Goal: Task Accomplishment & Management: Use online tool/utility

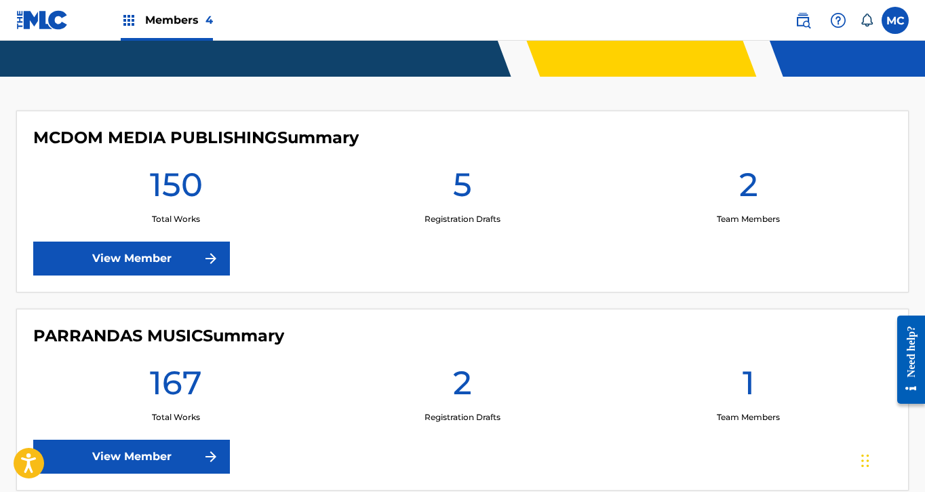
scroll to position [391, 0]
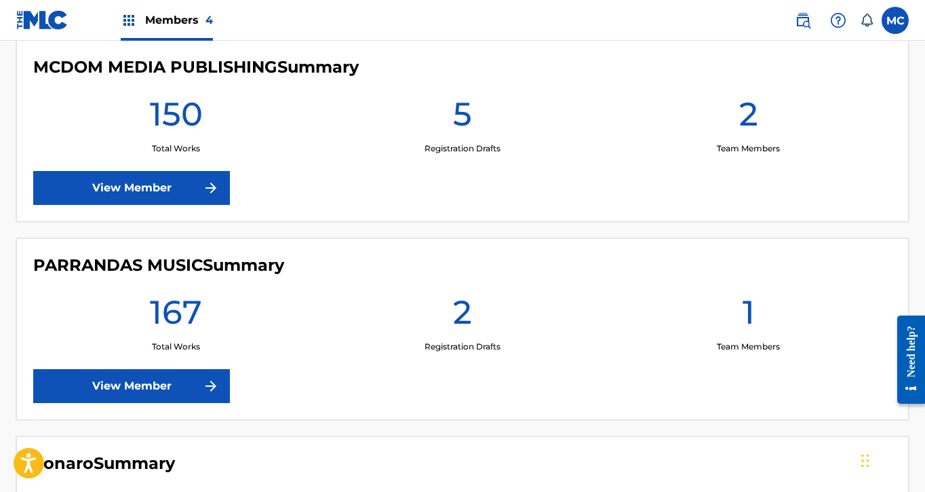
click at [173, 387] on link "View Member" at bounding box center [131, 386] width 197 height 34
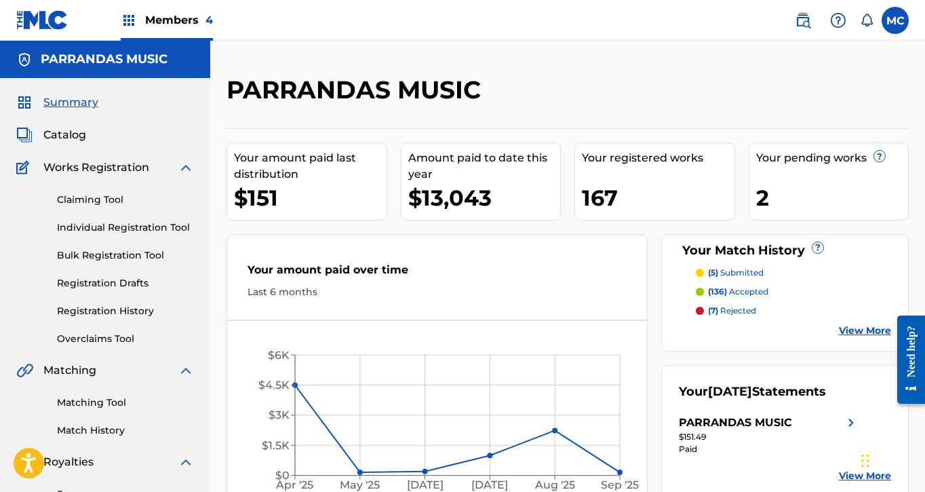
click at [115, 435] on link "Match History" at bounding box center [125, 430] width 137 height 14
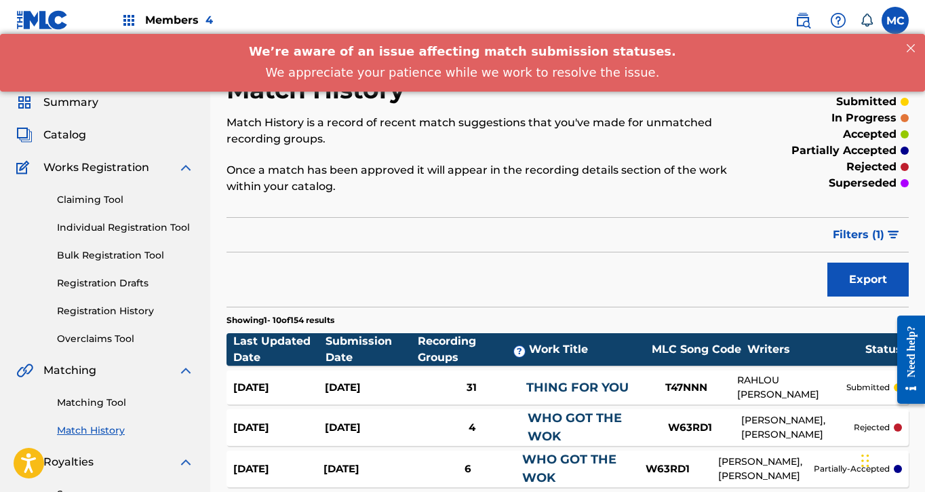
click at [100, 406] on link "Matching Tool" at bounding box center [125, 403] width 137 height 14
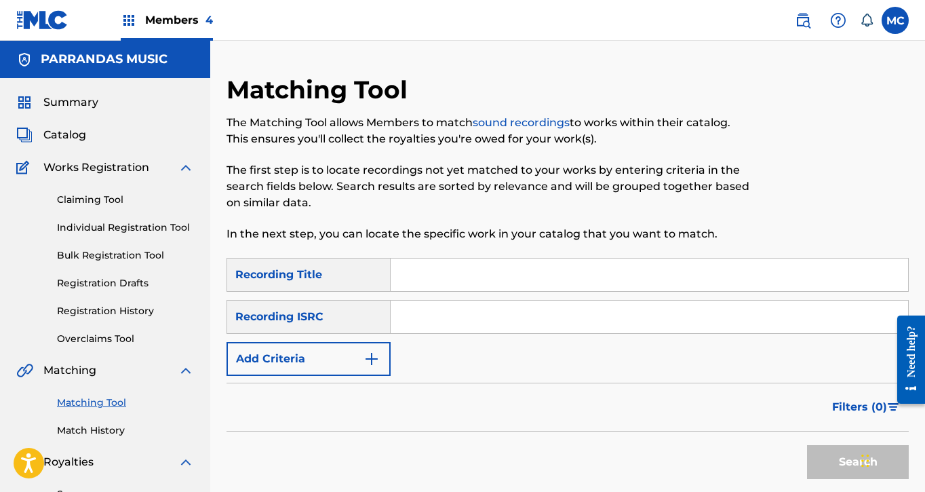
click at [425, 273] on input "Search Form" at bounding box center [650, 275] width 518 height 33
type input "Make 10"
click at [270, 363] on button "Add Criteria" at bounding box center [309, 359] width 164 height 34
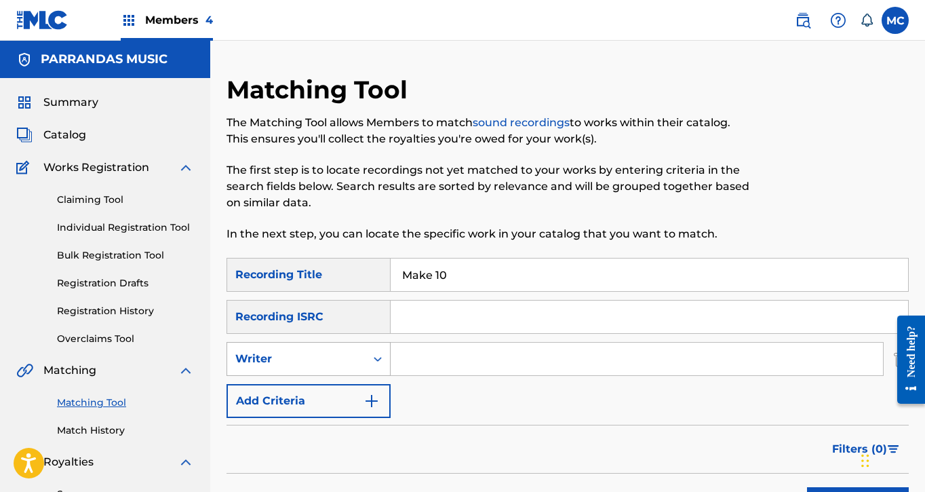
click at [309, 355] on div "Writer" at bounding box center [296, 359] width 122 height 16
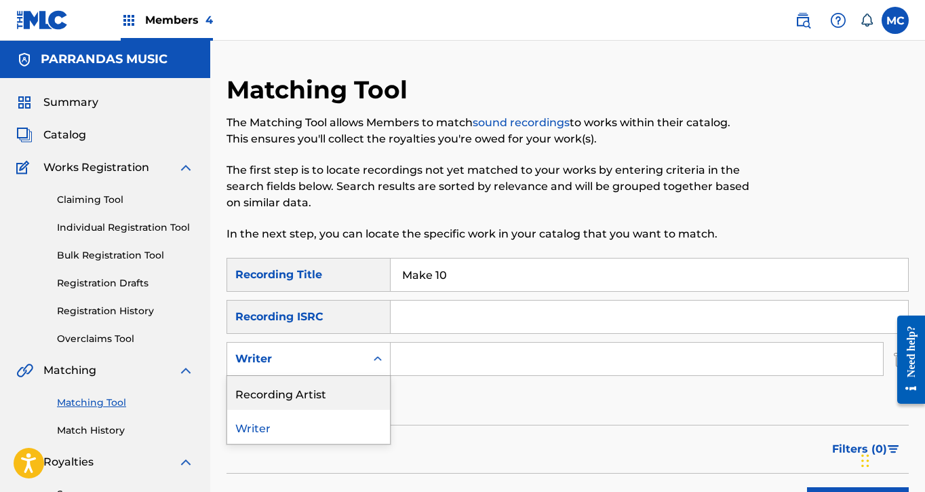
click at [318, 394] on div "Recording Artist" at bounding box center [308, 393] width 163 height 34
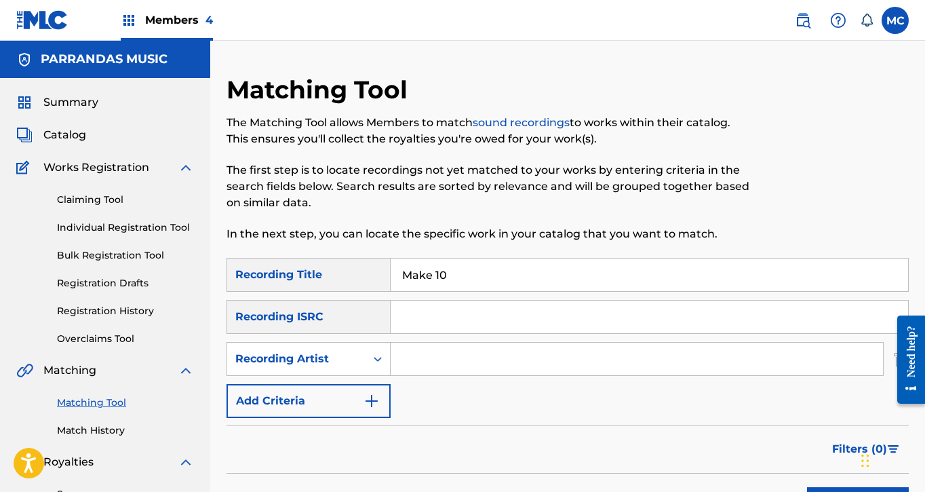
click at [446, 362] on input "Search Form" at bounding box center [637, 359] width 493 height 33
type input "lougotcash"
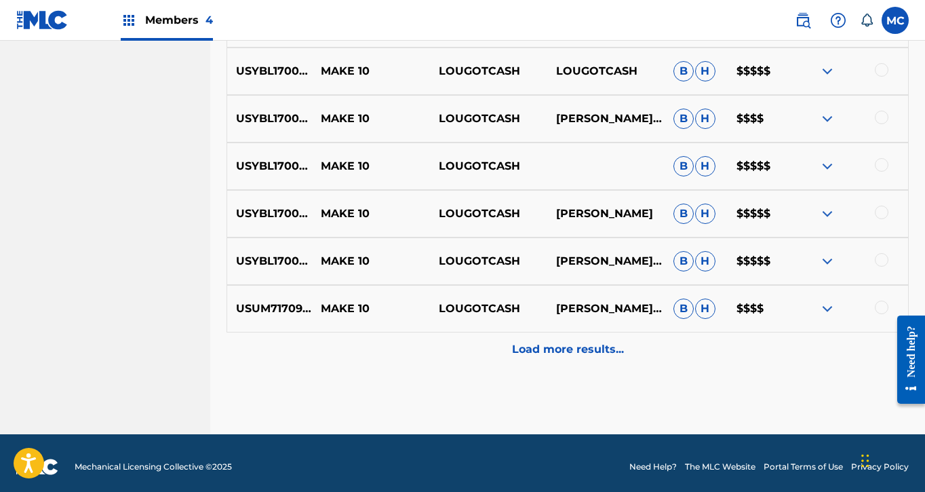
click at [588, 349] on p "Load more results..." at bounding box center [568, 349] width 112 height 16
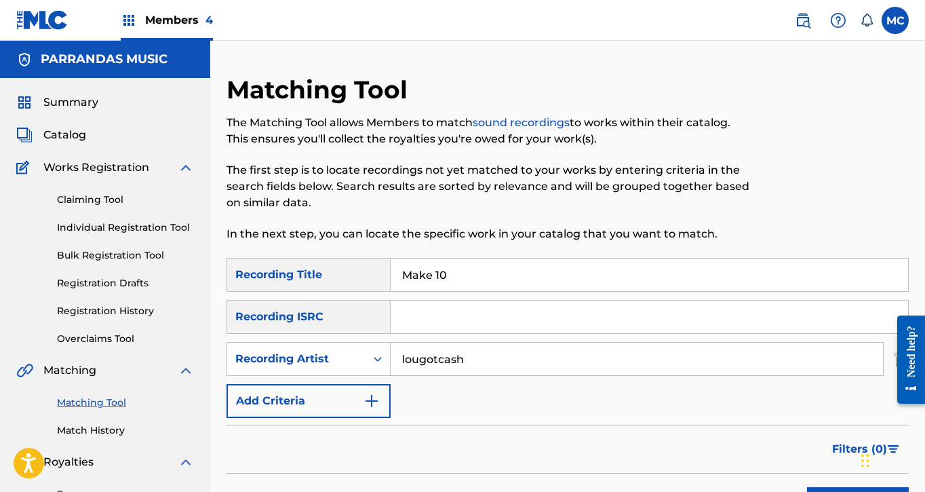
drag, startPoint x: 476, startPoint y: 275, endPoint x: 358, endPoint y: 265, distance: 119.2
click at [359, 265] on div "SearchWithCriteria895a67ab-638a-4f25-aa4d-da022c443e2c Recording Title Make 10" at bounding box center [568, 275] width 683 height 34
paste input "Slizzy flow"
type input "Slizzy flow"
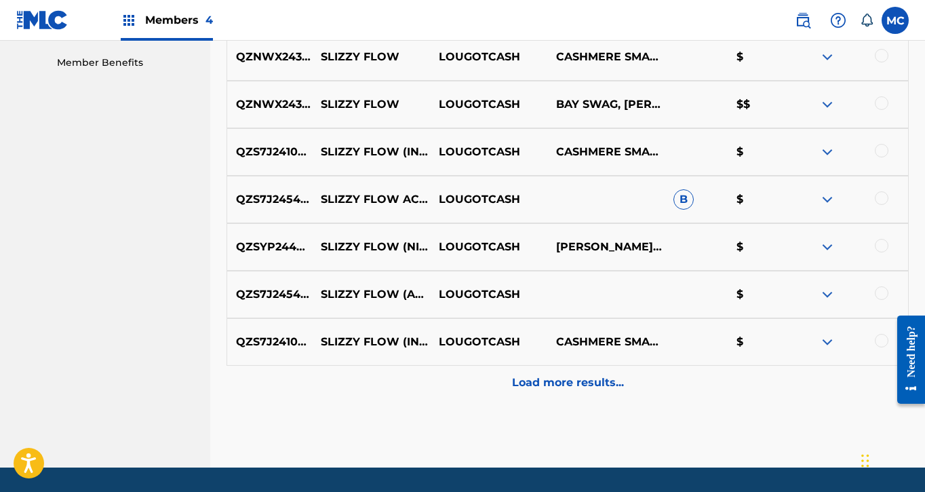
scroll to position [691, 0]
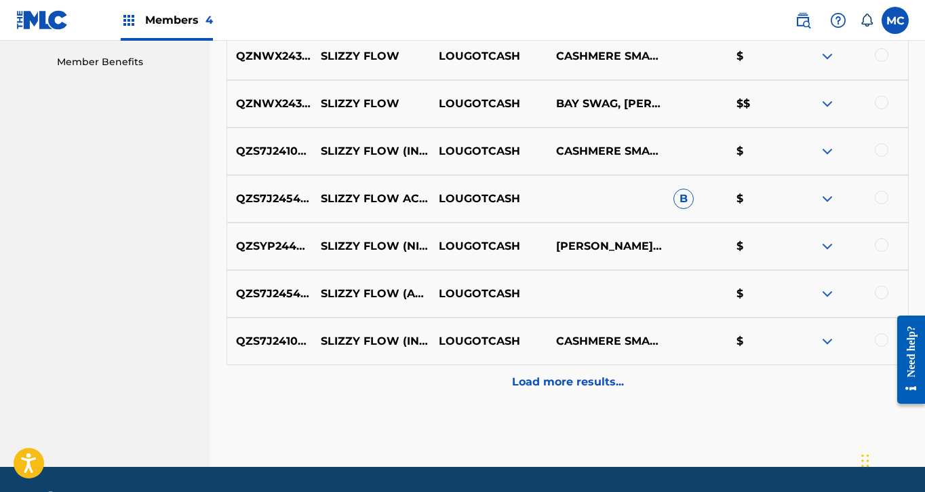
click at [560, 387] on p "Load more results..." at bounding box center [568, 382] width 112 height 16
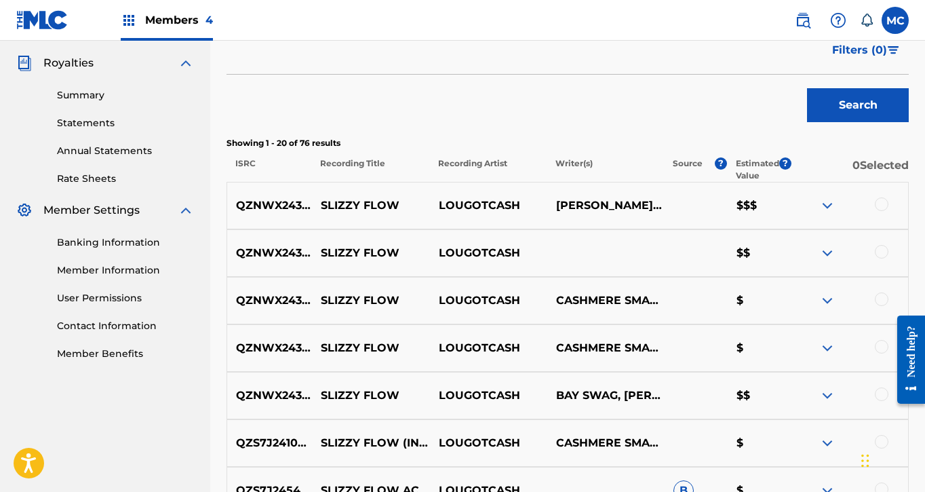
scroll to position [314, 0]
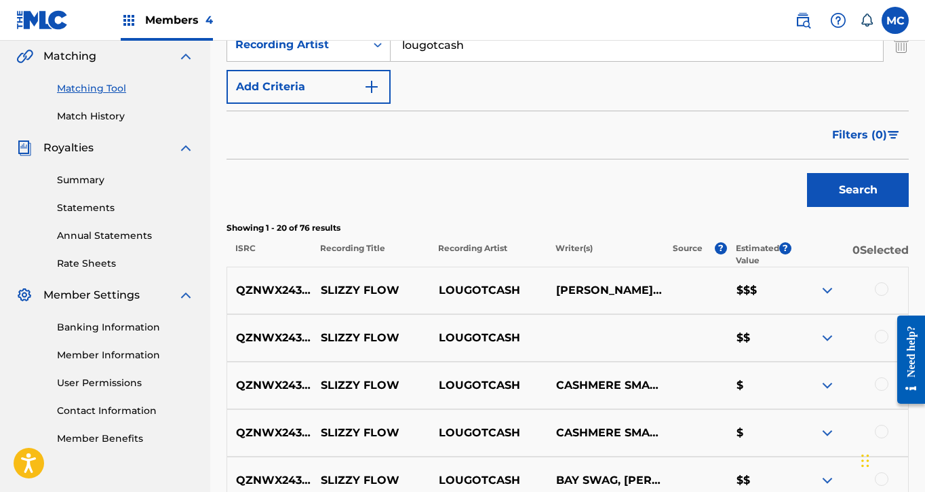
click at [883, 287] on div at bounding box center [882, 289] width 14 height 14
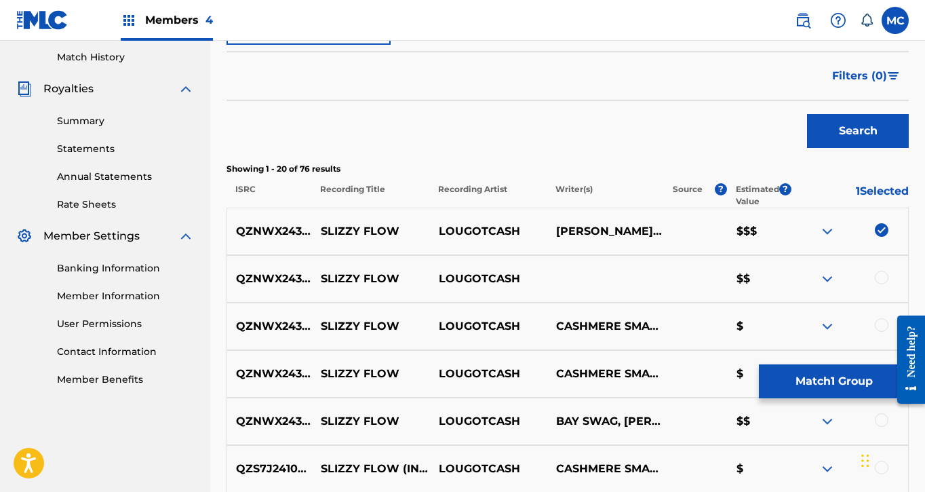
scroll to position [395, 0]
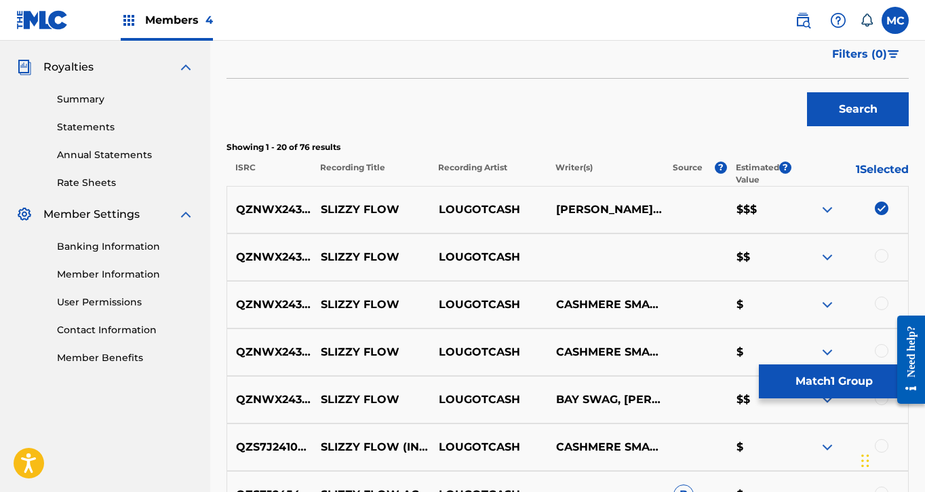
click at [887, 248] on div "QZNWX2434243 SLIZZY FLOW LOUGOTCASH $$" at bounding box center [568, 256] width 683 height 47
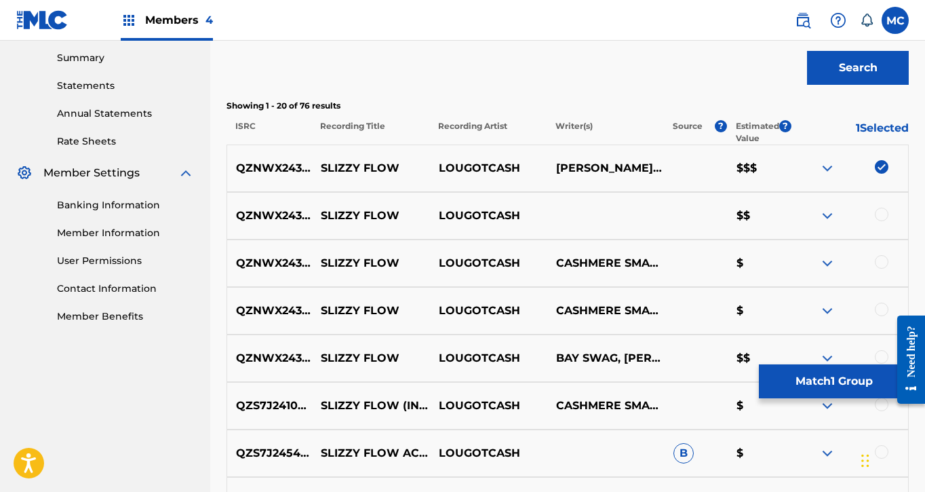
scroll to position [447, 0]
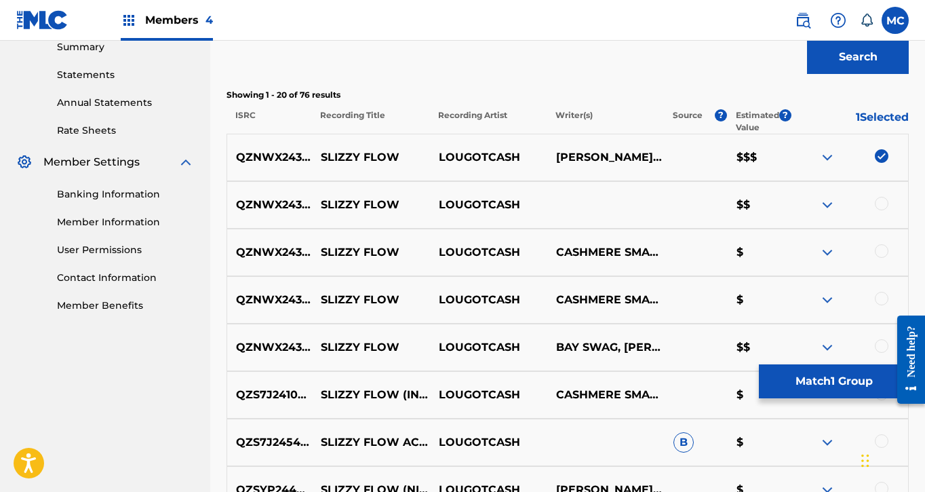
click at [883, 208] on div at bounding box center [882, 204] width 14 height 14
click at [882, 246] on div at bounding box center [882, 251] width 14 height 14
click at [879, 292] on div at bounding box center [882, 299] width 14 height 14
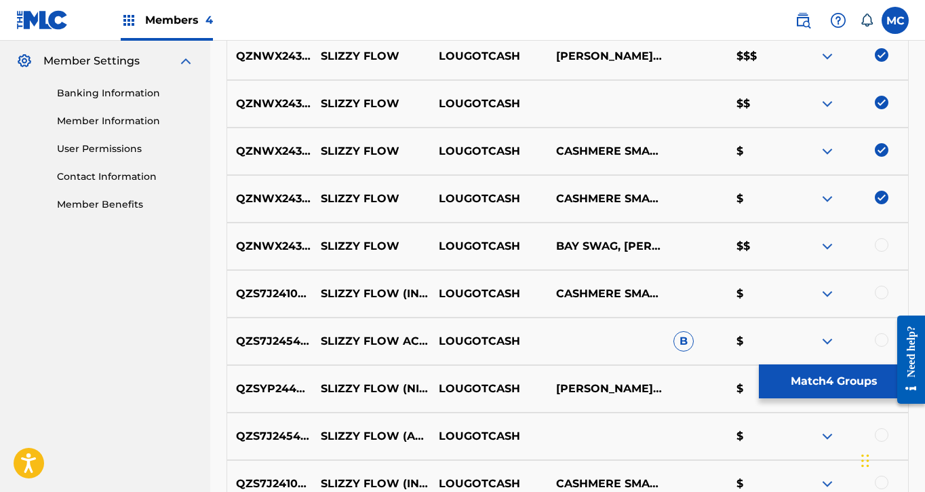
scroll to position [554, 0]
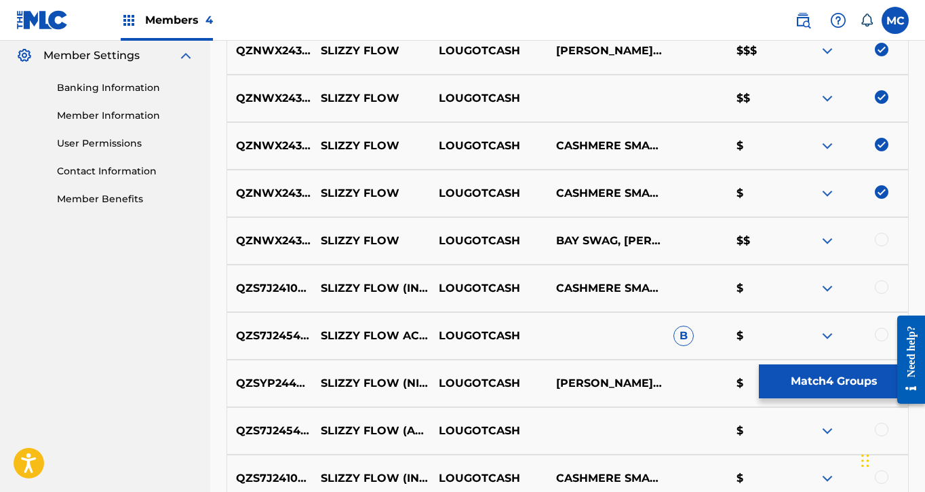
click at [884, 240] on div at bounding box center [882, 240] width 14 height 14
click at [883, 286] on div at bounding box center [882, 287] width 14 height 14
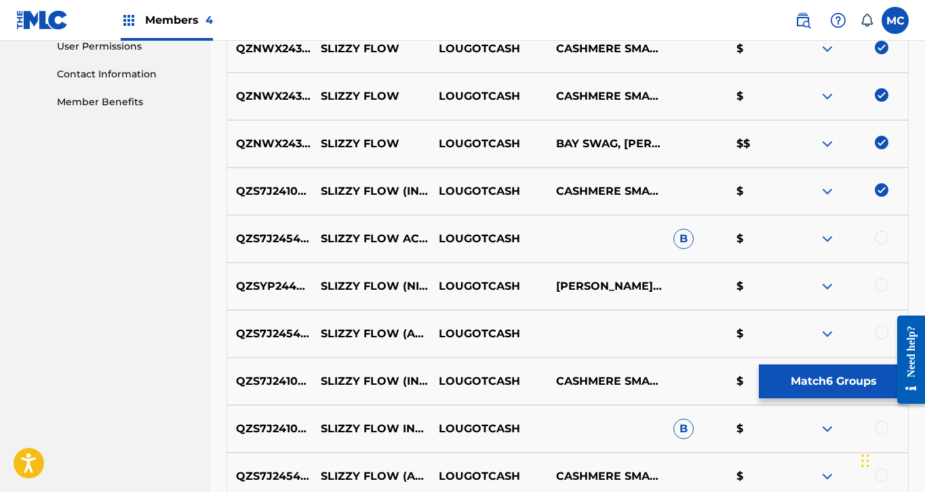
scroll to position [658, 0]
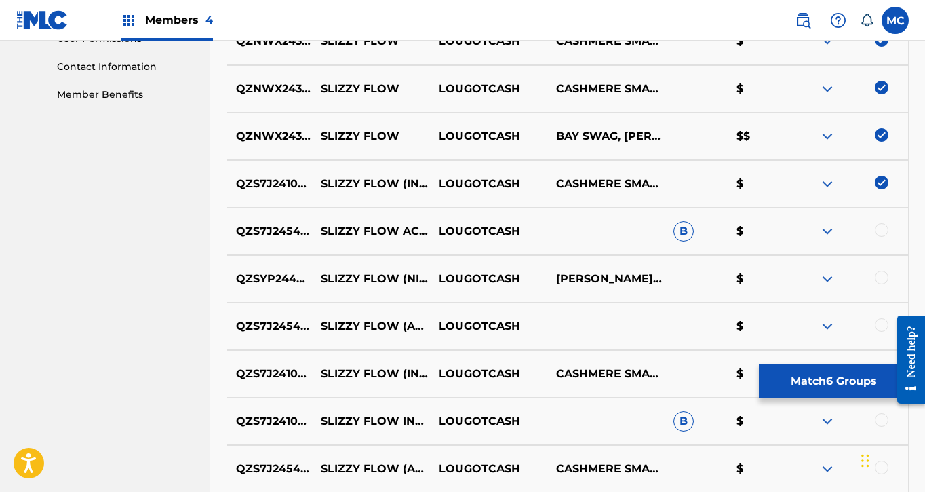
click at [883, 235] on div at bounding box center [882, 230] width 14 height 14
click at [883, 278] on div at bounding box center [882, 278] width 14 height 14
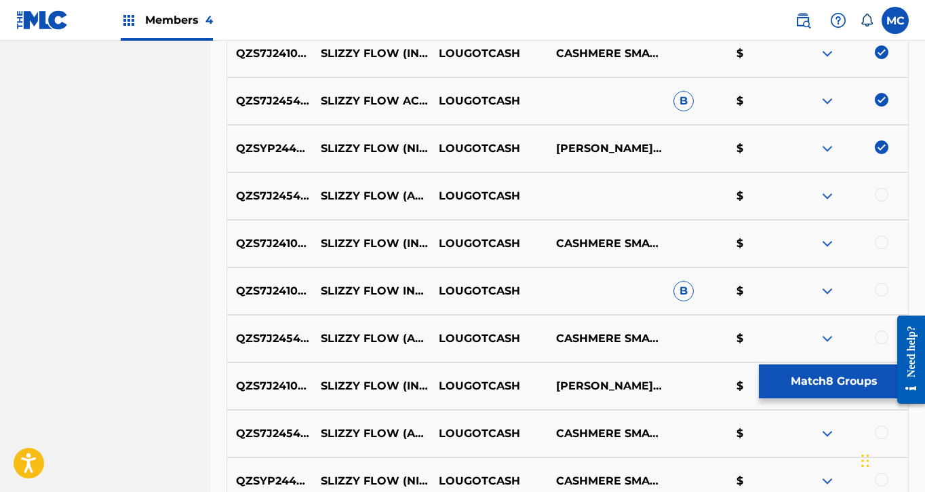
scroll to position [819, 0]
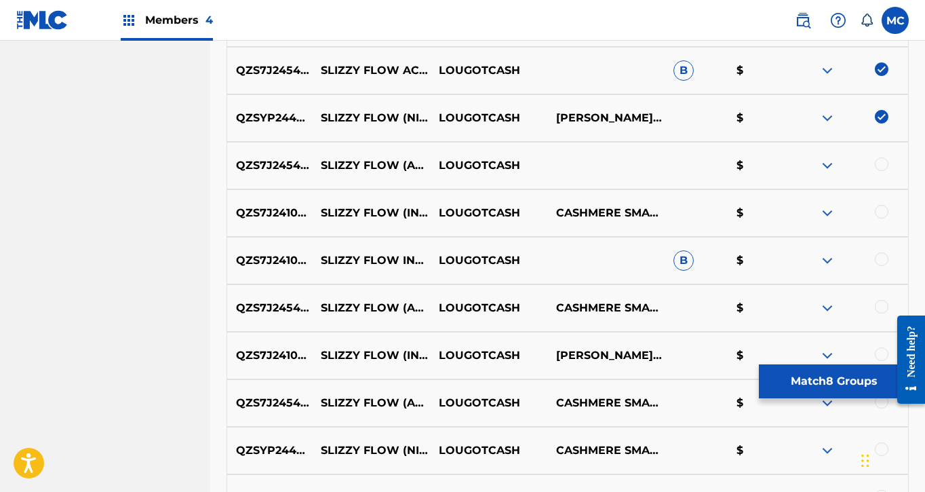
click at [882, 169] on div at bounding box center [882, 164] width 14 height 14
click at [882, 218] on div at bounding box center [849, 213] width 117 height 16
click at [882, 212] on div at bounding box center [882, 212] width 14 height 14
click at [882, 259] on div at bounding box center [882, 259] width 14 height 14
click at [882, 307] on div at bounding box center [882, 307] width 14 height 14
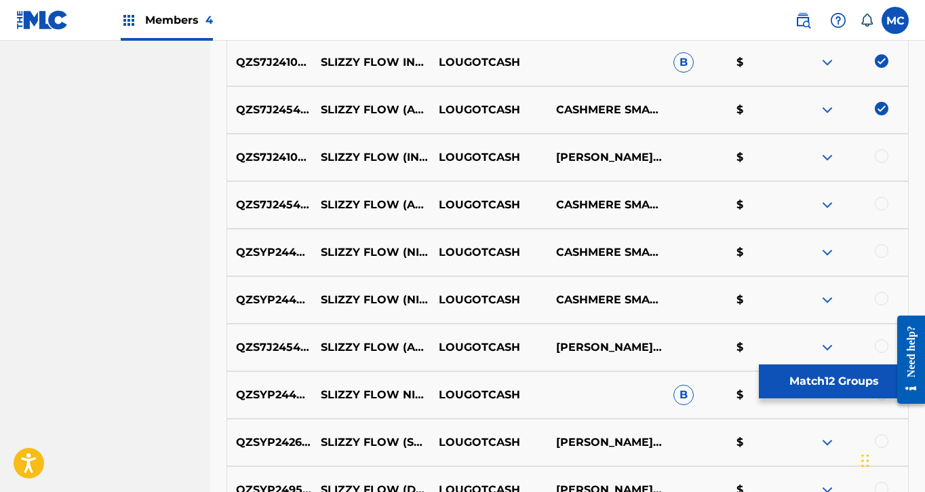
scroll to position [1075, 0]
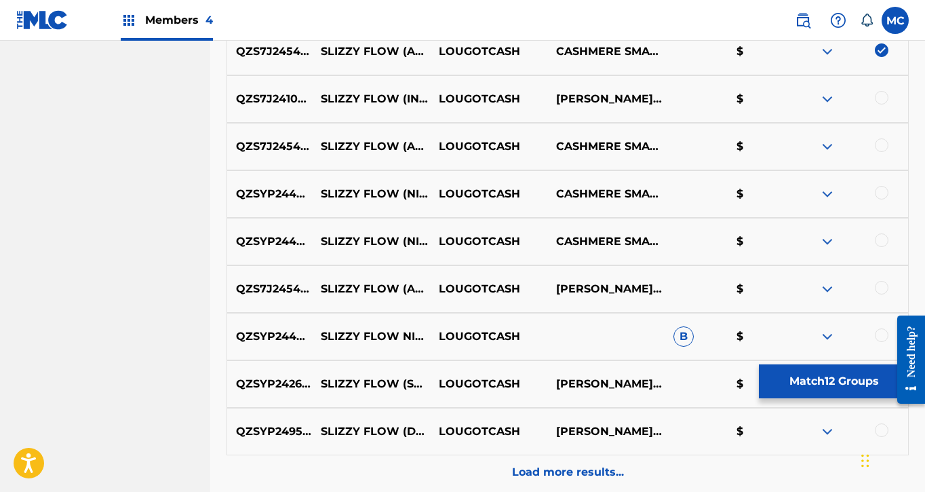
click at [880, 99] on div at bounding box center [882, 98] width 14 height 14
click at [883, 142] on div at bounding box center [882, 145] width 14 height 14
click at [883, 192] on div at bounding box center [882, 193] width 14 height 14
click at [883, 248] on div at bounding box center [849, 241] width 117 height 16
click at [882, 240] on div at bounding box center [882, 240] width 14 height 14
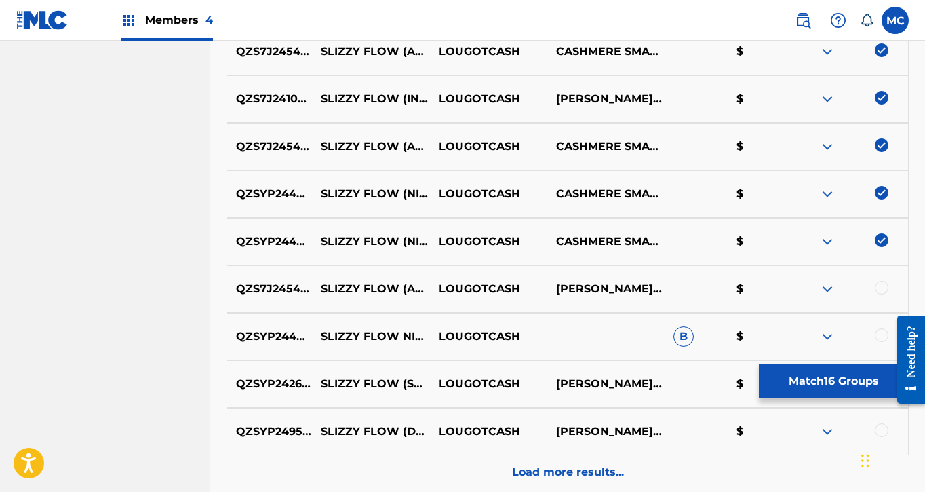
click at [883, 286] on div at bounding box center [882, 288] width 14 height 14
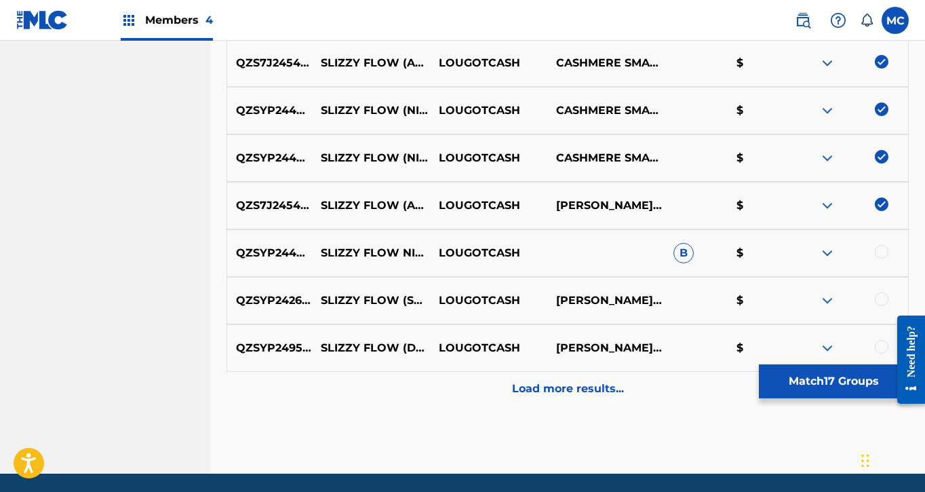
scroll to position [1191, 0]
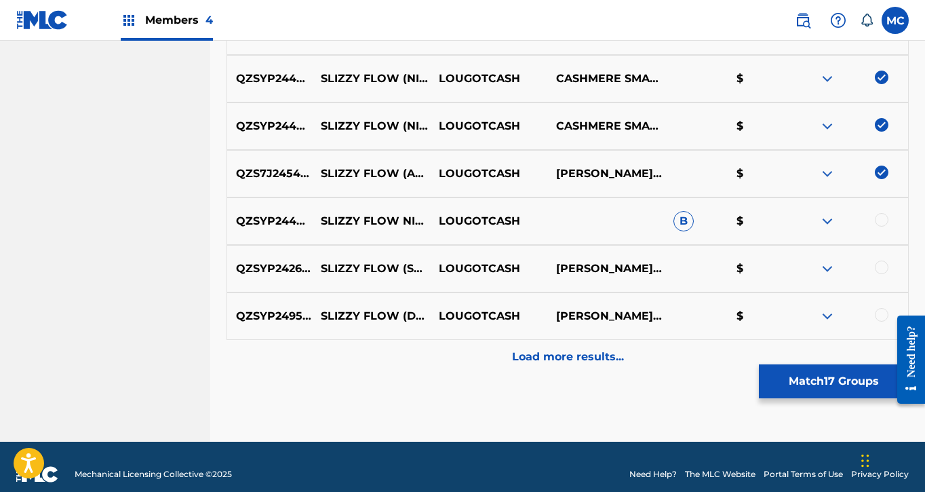
click at [881, 221] on div at bounding box center [882, 220] width 14 height 14
click at [884, 267] on div at bounding box center [882, 268] width 14 height 14
click at [884, 316] on div at bounding box center [882, 315] width 14 height 14
click at [569, 353] on p "Load more results..." at bounding box center [568, 357] width 112 height 16
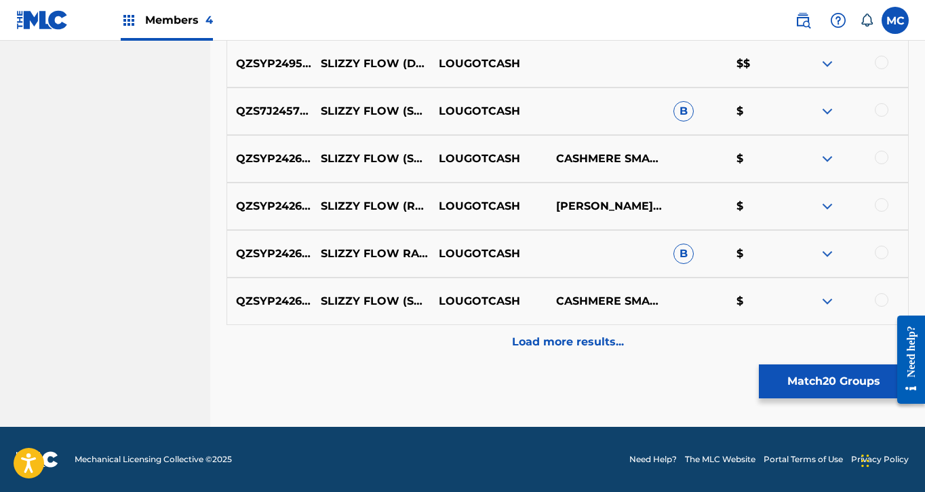
scroll to position [1681, 0]
click at [877, 299] on div at bounding box center [882, 300] width 14 height 14
click at [885, 253] on div at bounding box center [882, 253] width 14 height 14
click at [882, 204] on div at bounding box center [882, 205] width 14 height 14
click at [881, 158] on div at bounding box center [882, 158] width 14 height 14
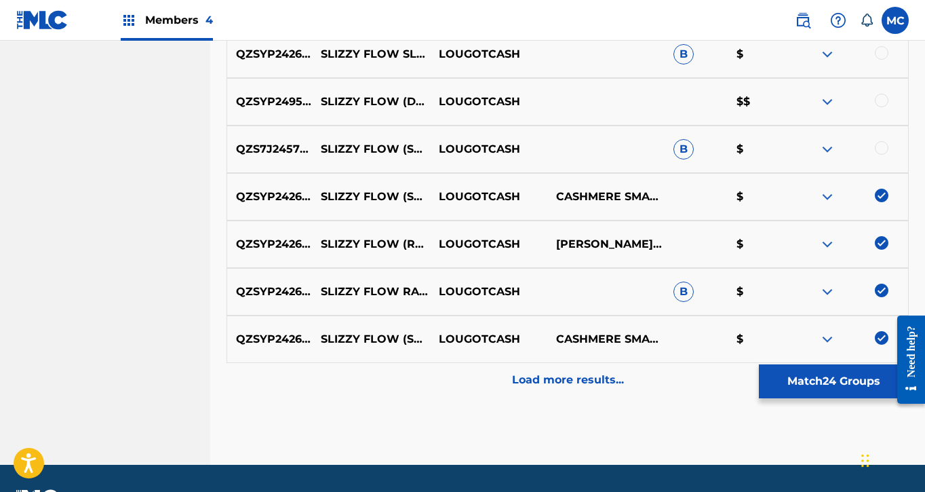
scroll to position [1642, 0]
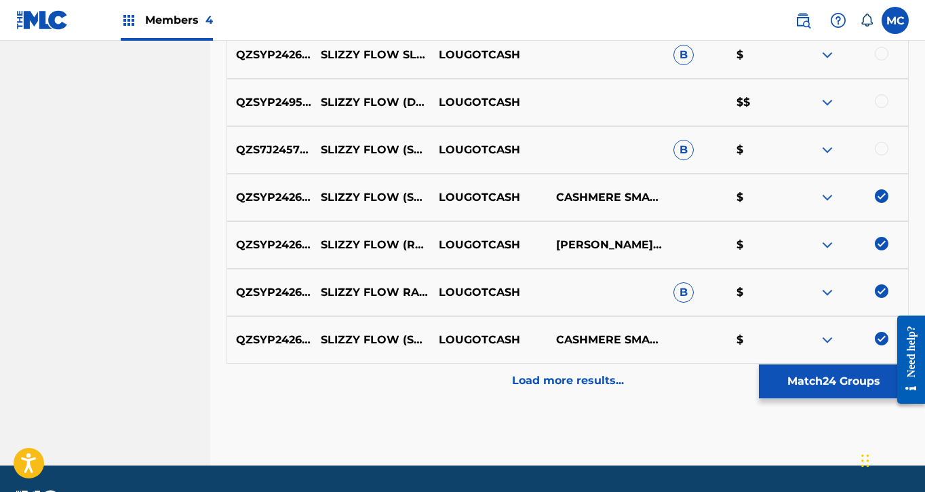
click at [883, 147] on div at bounding box center [882, 149] width 14 height 14
click at [883, 106] on div at bounding box center [882, 101] width 14 height 14
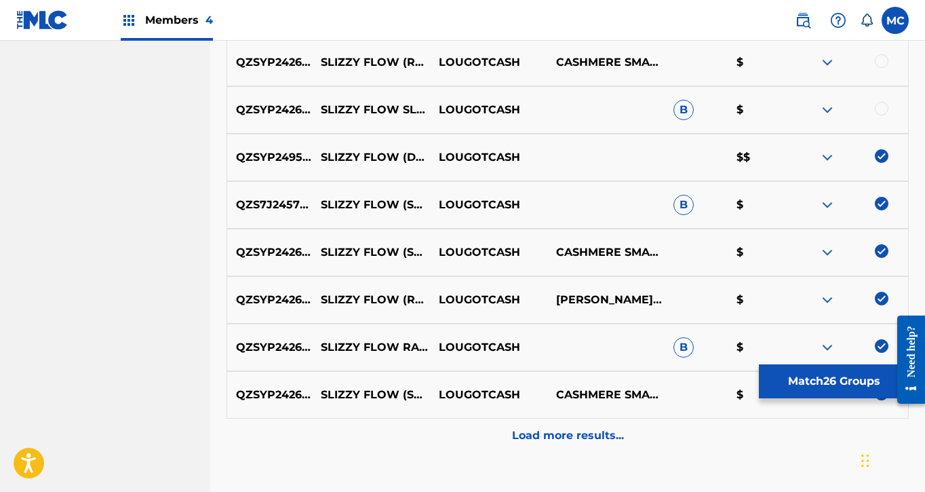
click at [883, 106] on div at bounding box center [882, 109] width 14 height 14
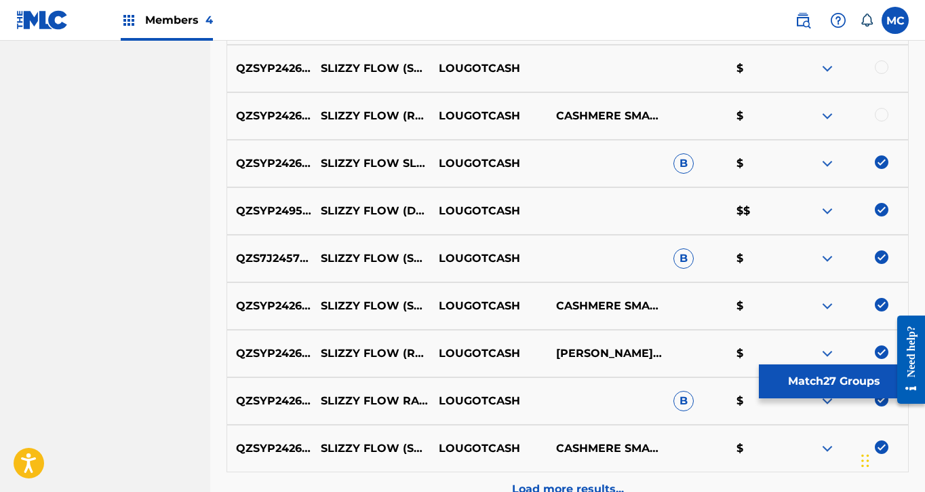
scroll to position [1525, 0]
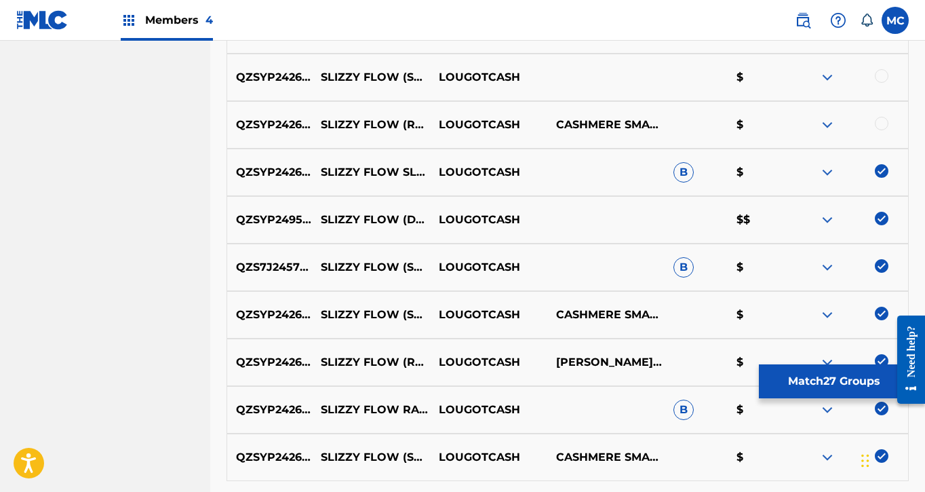
click at [885, 127] on div at bounding box center [882, 124] width 14 height 14
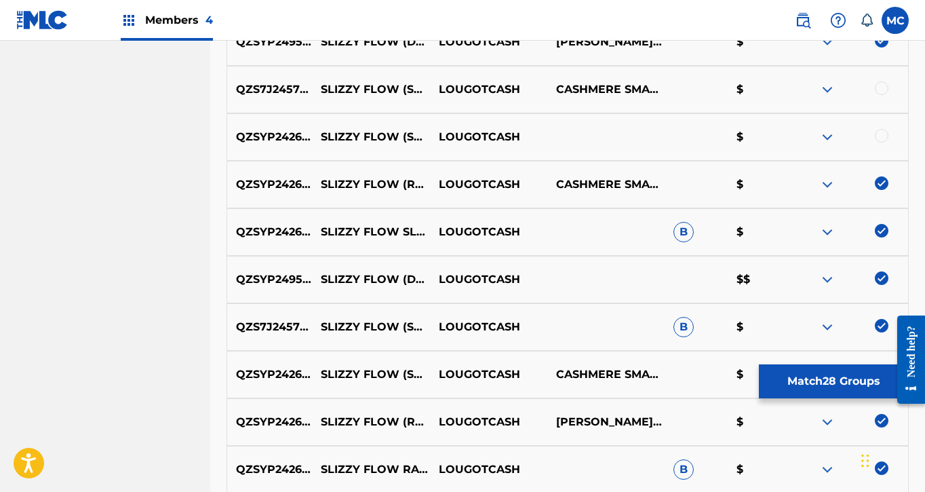
scroll to position [1438, 0]
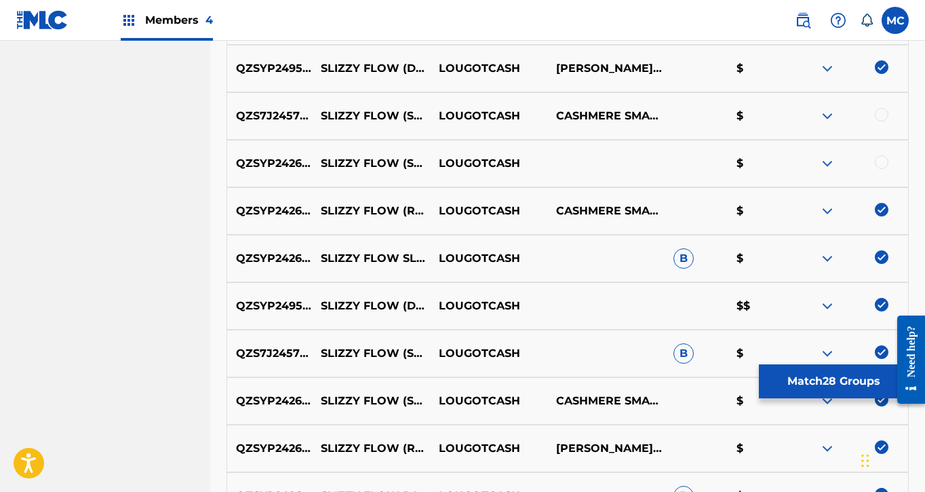
click at [885, 127] on div "QZS7J2457838 SLIZZY FLOW (SPED UP) LOUGOTCASH CASHMERE SMALL, [PERSON_NAME], [P…" at bounding box center [568, 115] width 683 height 47
click at [881, 156] on div at bounding box center [882, 162] width 14 height 14
click at [880, 111] on div at bounding box center [882, 115] width 14 height 14
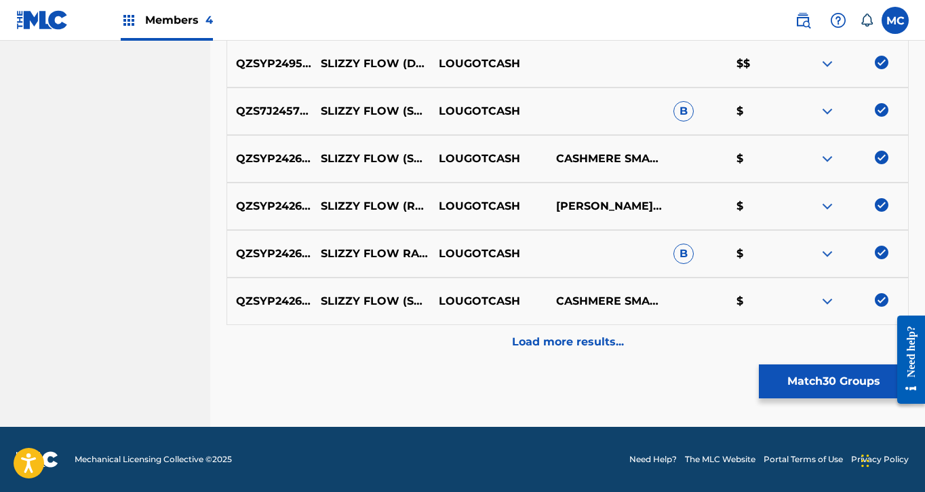
scroll to position [1681, 0]
click at [858, 392] on button "Match 30 Groups" at bounding box center [834, 381] width 150 height 34
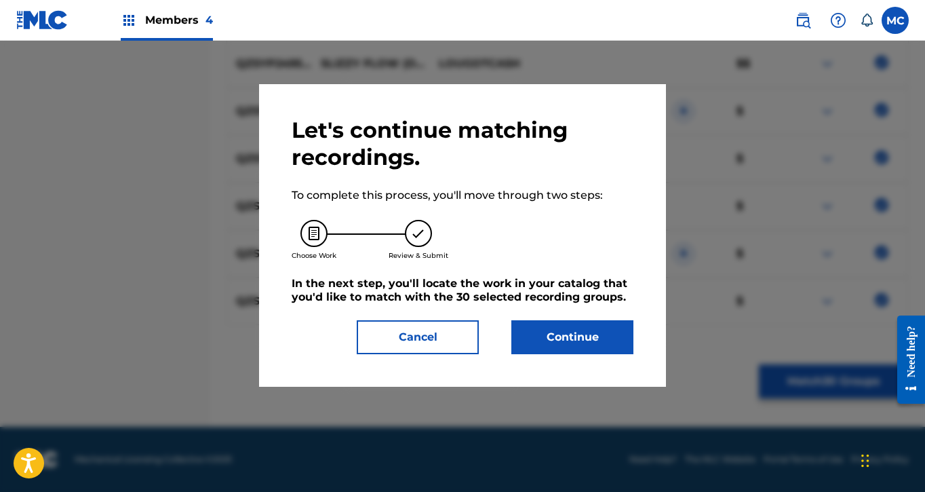
click at [446, 342] on button "Cancel" at bounding box center [418, 337] width 122 height 34
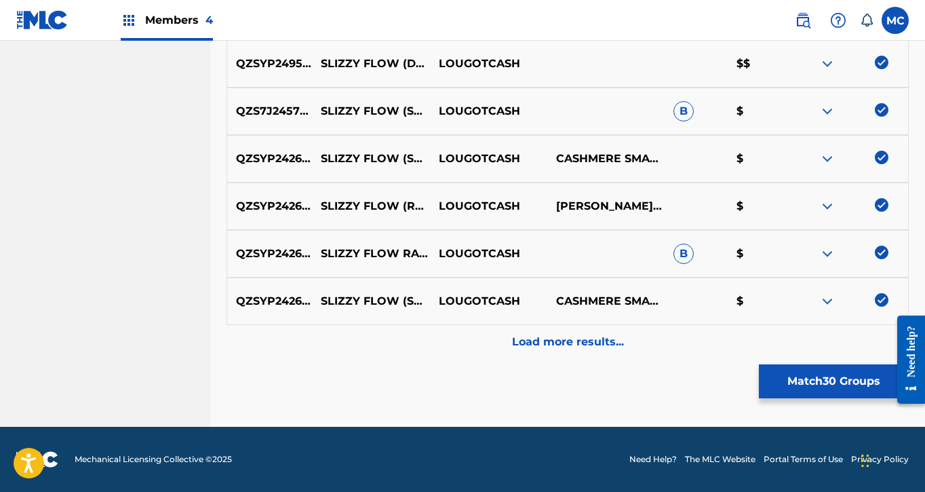
click at [605, 332] on div "Load more results..." at bounding box center [568, 342] width 683 height 34
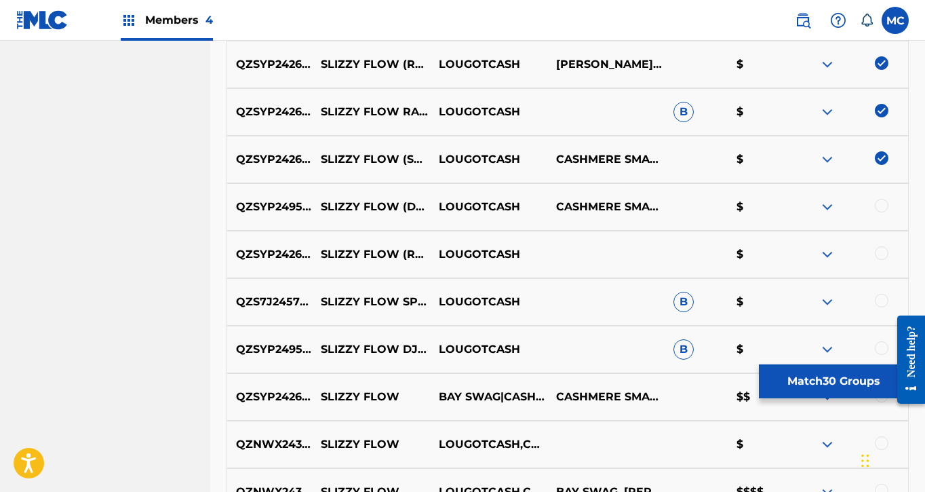
scroll to position [1822, 0]
click at [883, 206] on div at bounding box center [882, 206] width 14 height 14
click at [878, 259] on div at bounding box center [882, 253] width 14 height 14
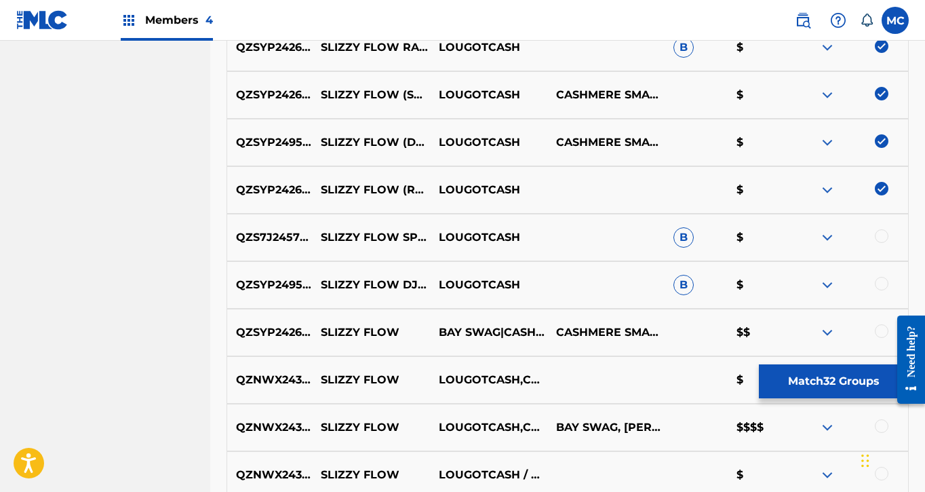
scroll to position [1917, 0]
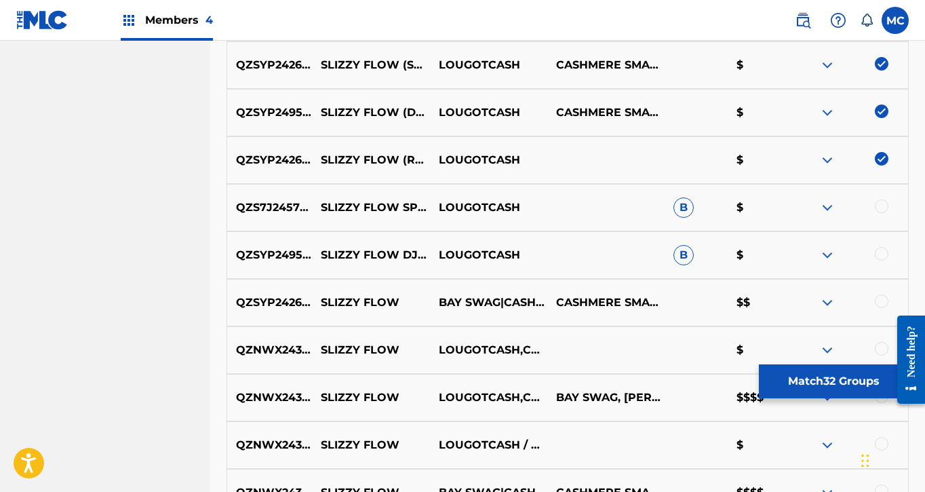
click at [882, 203] on div at bounding box center [882, 206] width 14 height 14
click at [883, 253] on div at bounding box center [882, 254] width 14 height 14
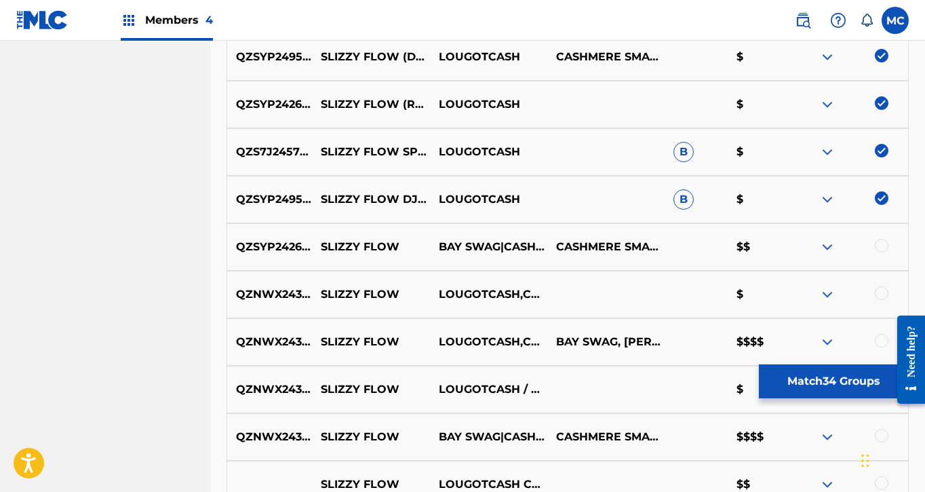
click at [881, 248] on div at bounding box center [882, 246] width 14 height 14
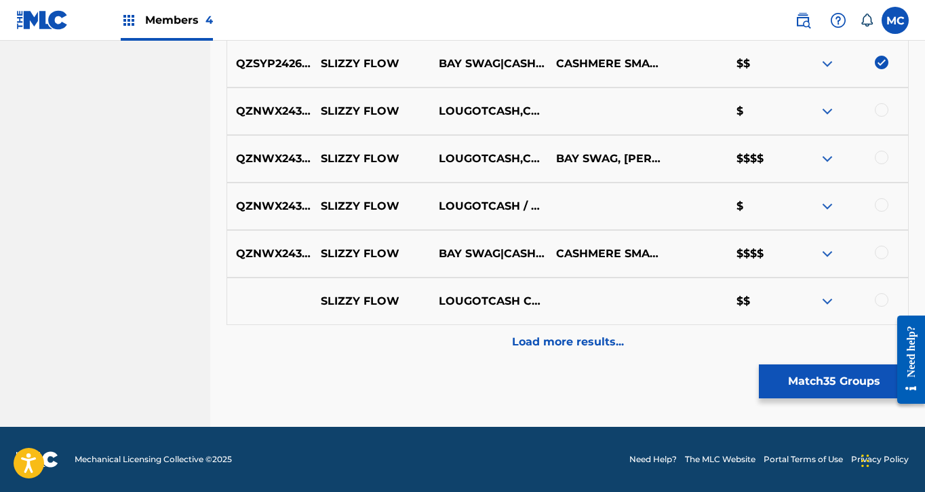
scroll to position [2156, 0]
click at [881, 257] on div at bounding box center [882, 253] width 14 height 14
click at [883, 203] on div at bounding box center [882, 205] width 14 height 14
click at [881, 156] on div at bounding box center [882, 158] width 14 height 14
click at [881, 107] on div at bounding box center [882, 110] width 14 height 14
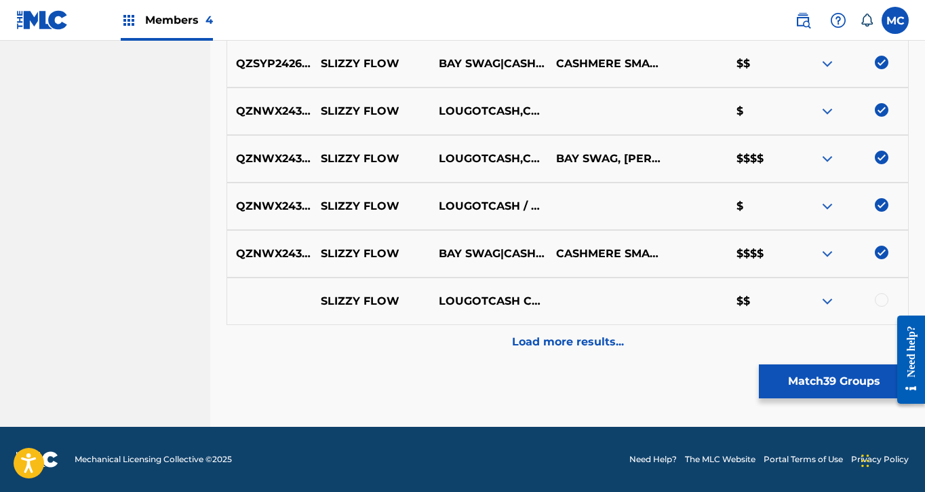
click at [878, 298] on div at bounding box center [882, 300] width 14 height 14
click at [613, 336] on p "Load more results..." at bounding box center [568, 342] width 112 height 16
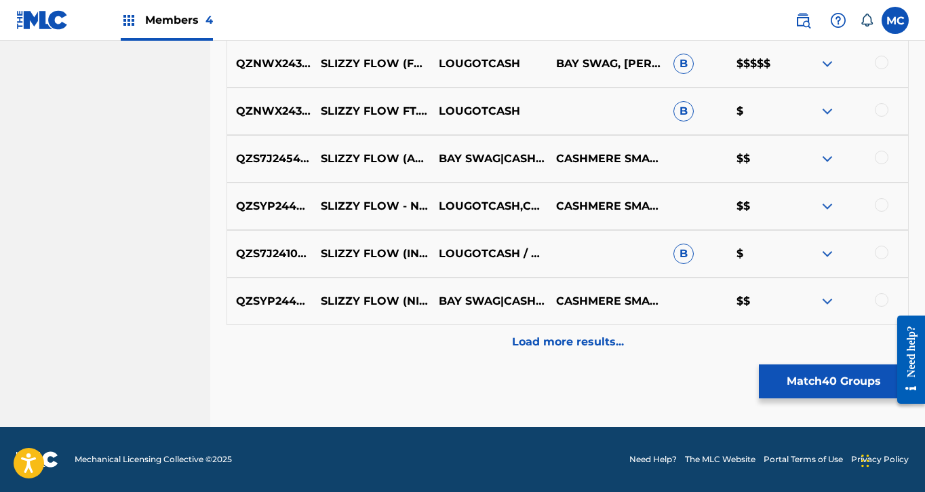
click at [590, 345] on p "Load more results..." at bounding box center [568, 342] width 112 height 16
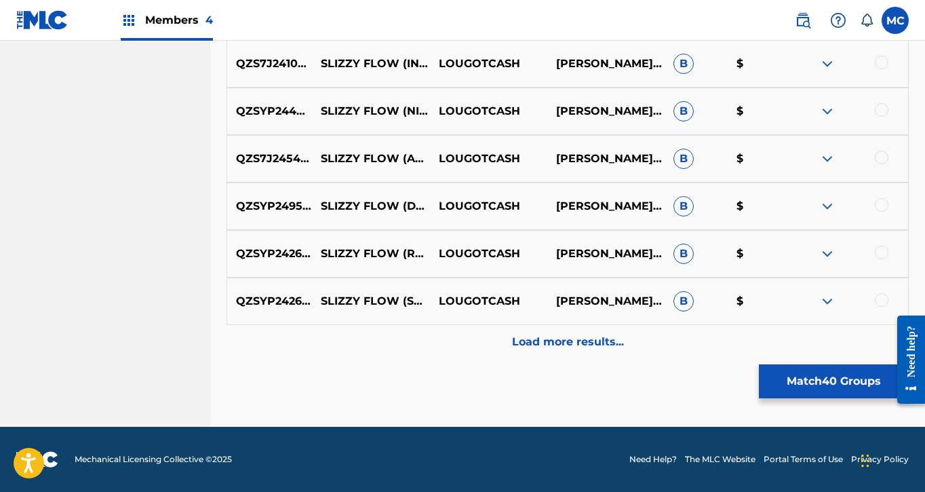
click at [588, 341] on p "Load more results..." at bounding box center [568, 342] width 112 height 16
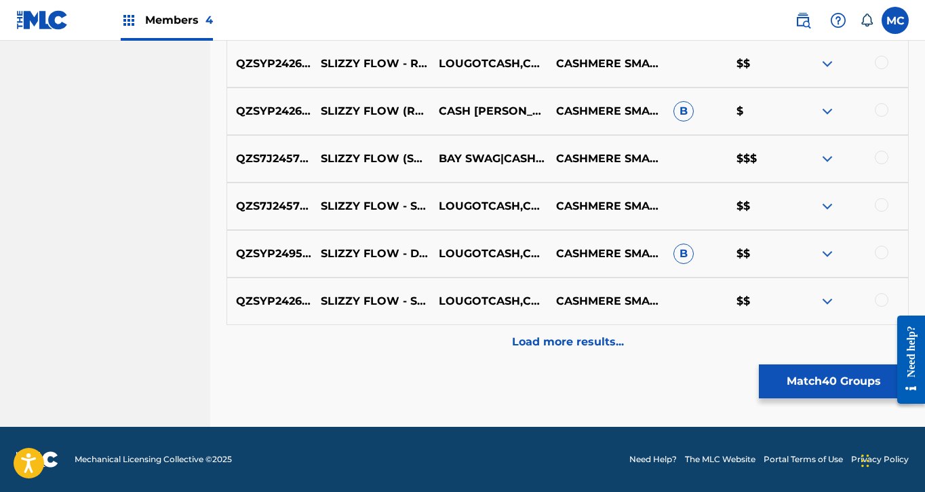
scroll to position [3580, 0]
click at [879, 296] on div at bounding box center [882, 300] width 14 height 14
click at [887, 270] on div "QZSYP2495585 SLIZZY FLOW - DJ MIX LOUGOTCASH,CASH [PERSON_NAME],BAY SWAG CASHME…" at bounding box center [568, 253] width 683 height 47
click at [887, 250] on div at bounding box center [882, 253] width 14 height 14
click at [883, 202] on div at bounding box center [882, 205] width 14 height 14
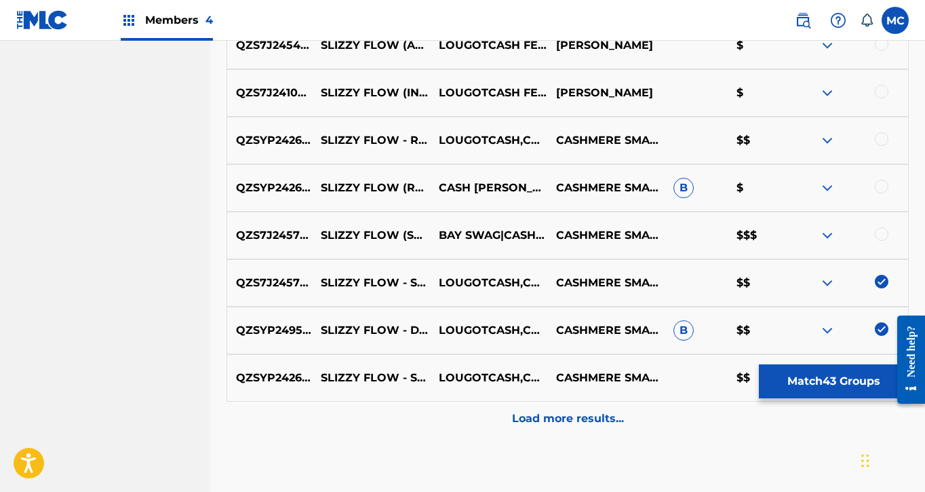
scroll to position [3467, 0]
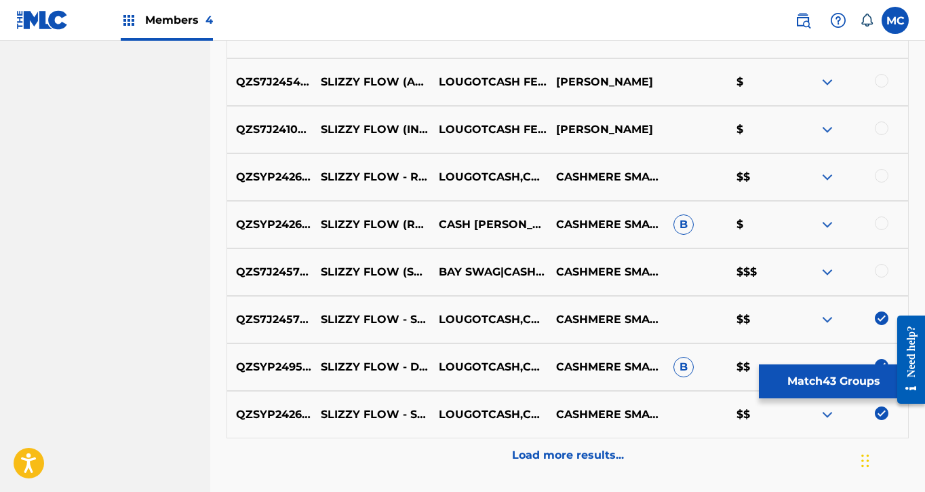
click at [833, 320] on img at bounding box center [828, 319] width 16 height 16
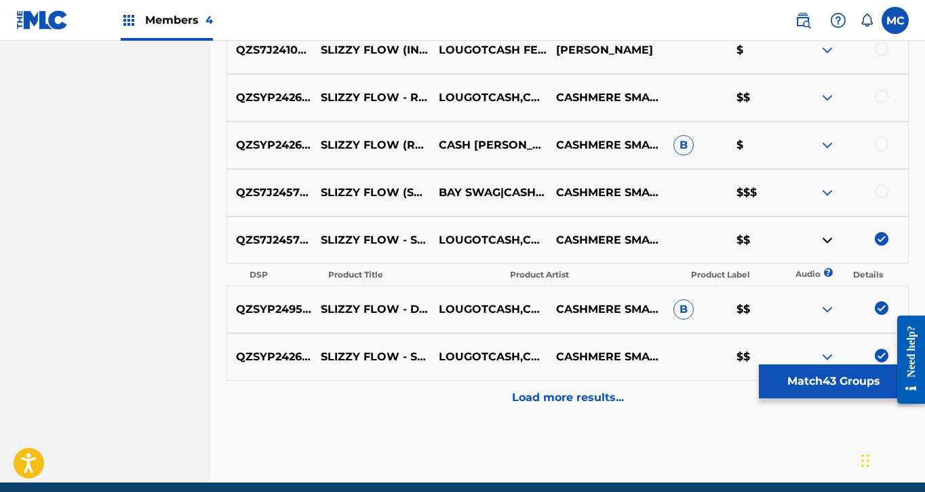
scroll to position [3574, 0]
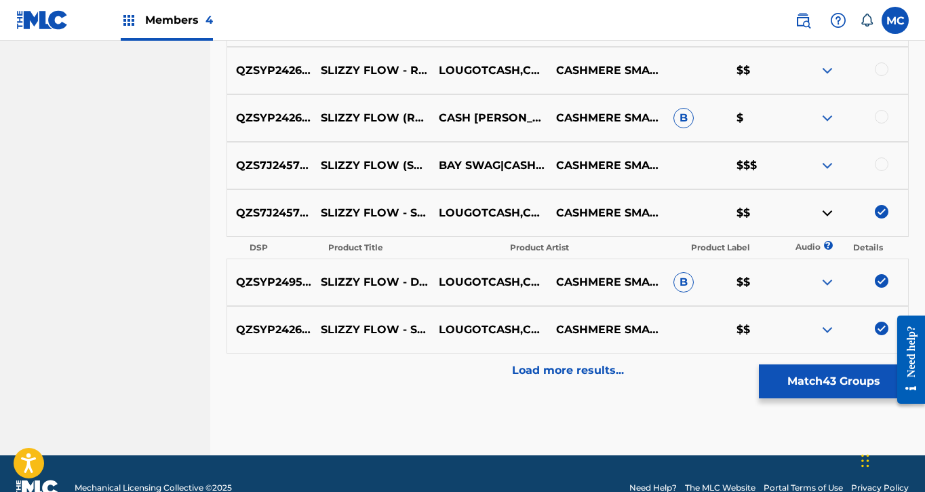
click at [881, 172] on div at bounding box center [849, 165] width 117 height 16
click at [881, 165] on div at bounding box center [882, 164] width 14 height 14
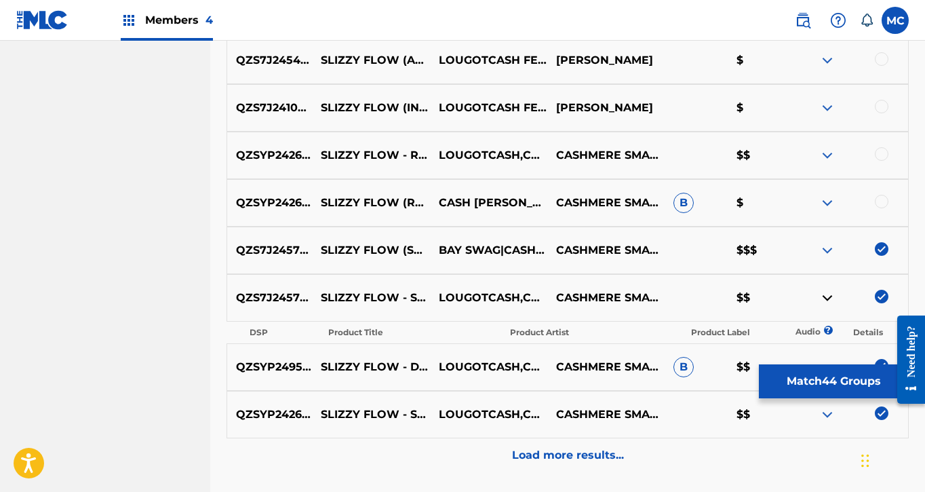
scroll to position [3451, 0]
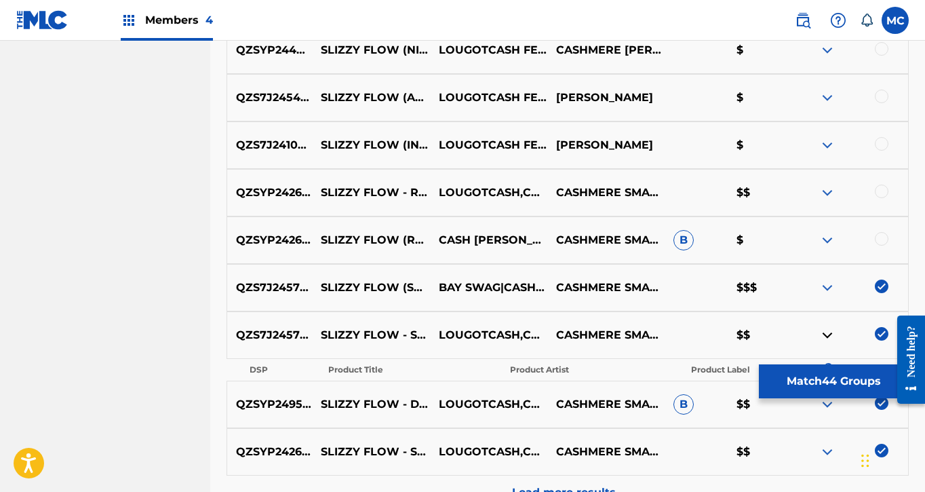
click at [879, 240] on div at bounding box center [882, 239] width 14 height 14
click at [881, 192] on div at bounding box center [882, 192] width 14 height 14
click at [881, 146] on div at bounding box center [882, 144] width 14 height 14
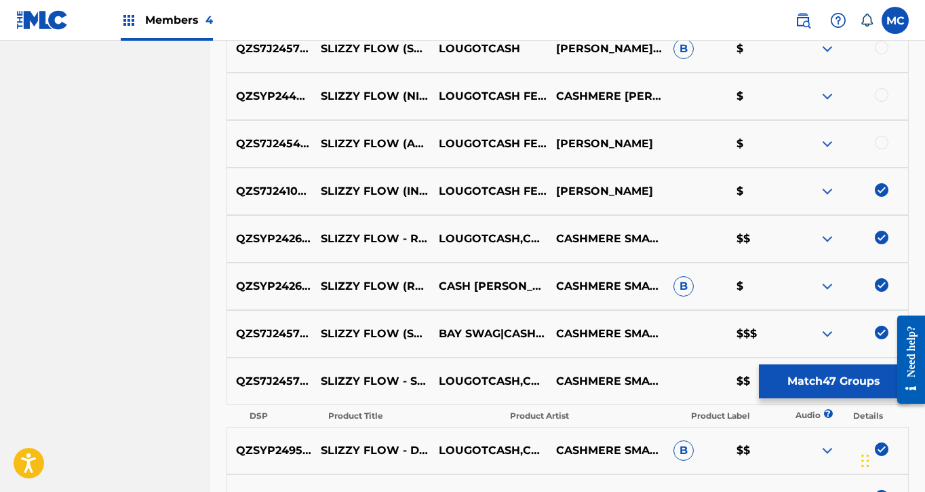
click at [881, 146] on div at bounding box center [882, 143] width 14 height 14
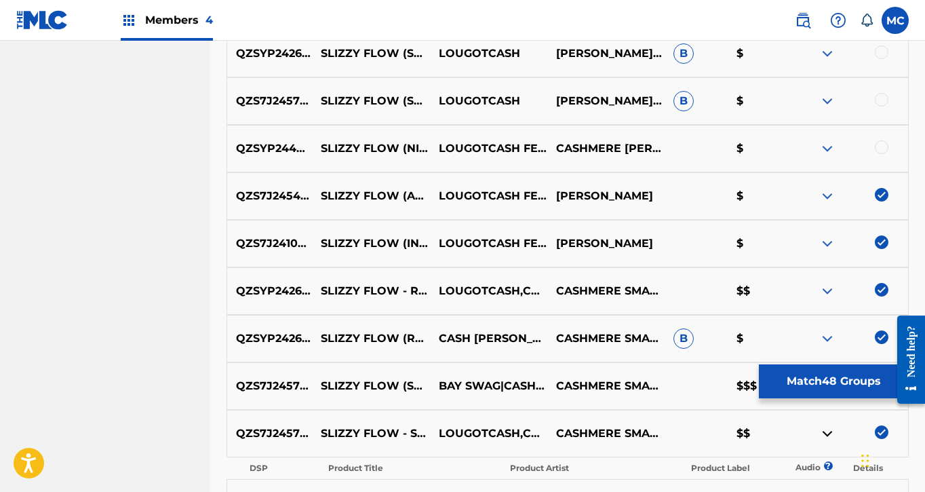
click at [881, 146] on div at bounding box center [882, 147] width 14 height 14
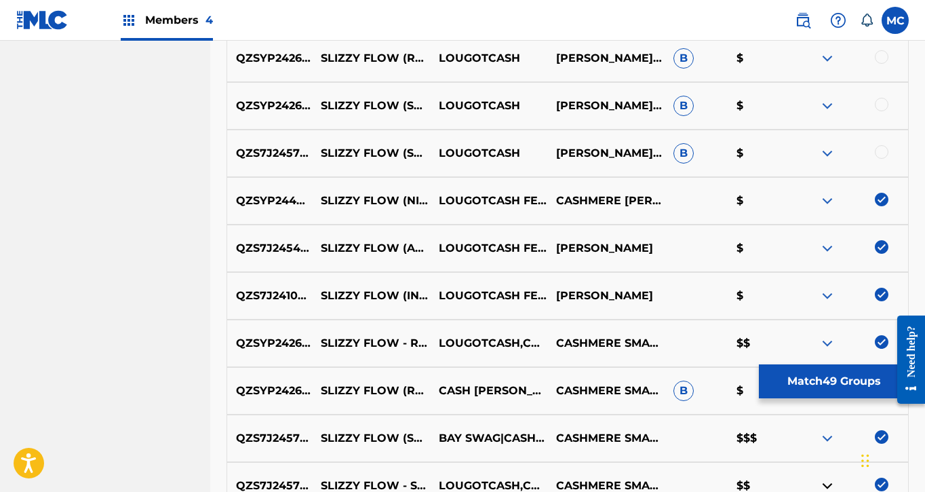
click at [881, 146] on div at bounding box center [882, 152] width 14 height 14
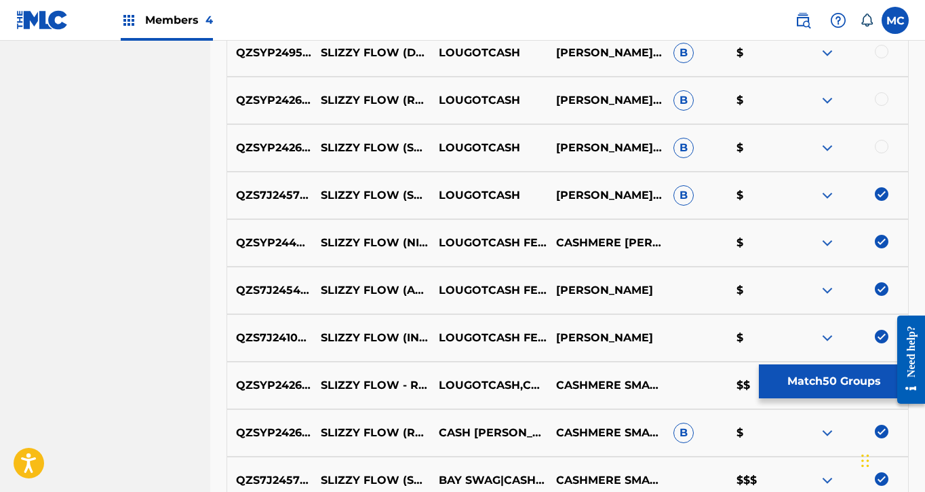
click at [881, 146] on div at bounding box center [882, 147] width 14 height 14
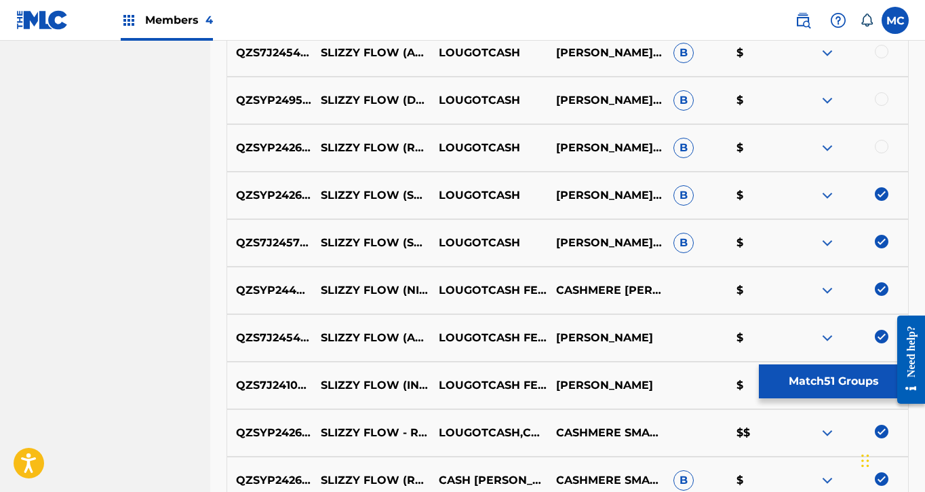
click at [881, 146] on div at bounding box center [882, 147] width 14 height 14
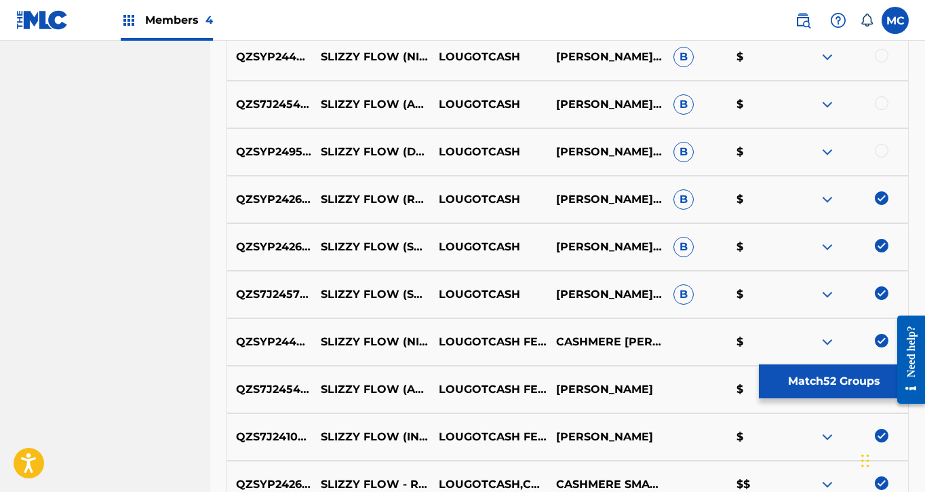
click at [881, 146] on div at bounding box center [882, 151] width 14 height 14
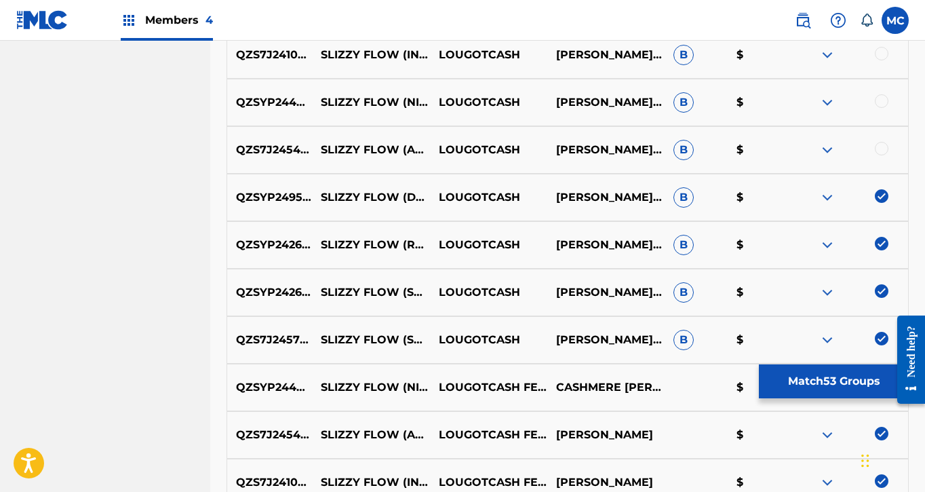
click at [881, 146] on div at bounding box center [882, 149] width 14 height 14
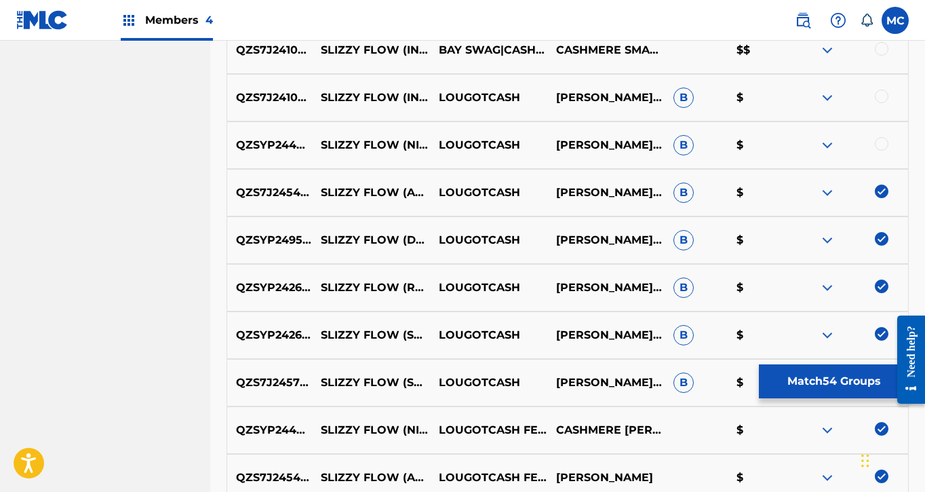
click at [881, 146] on div at bounding box center [882, 144] width 14 height 14
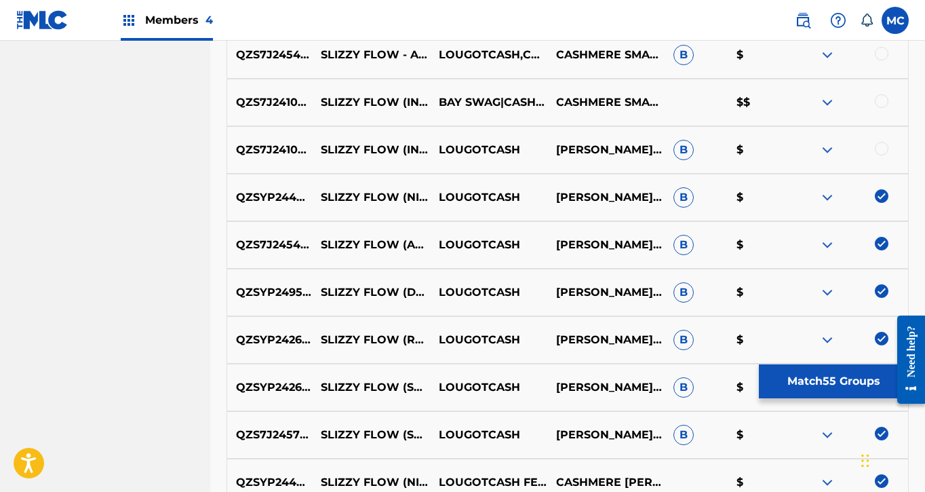
click at [881, 146] on div at bounding box center [882, 149] width 14 height 14
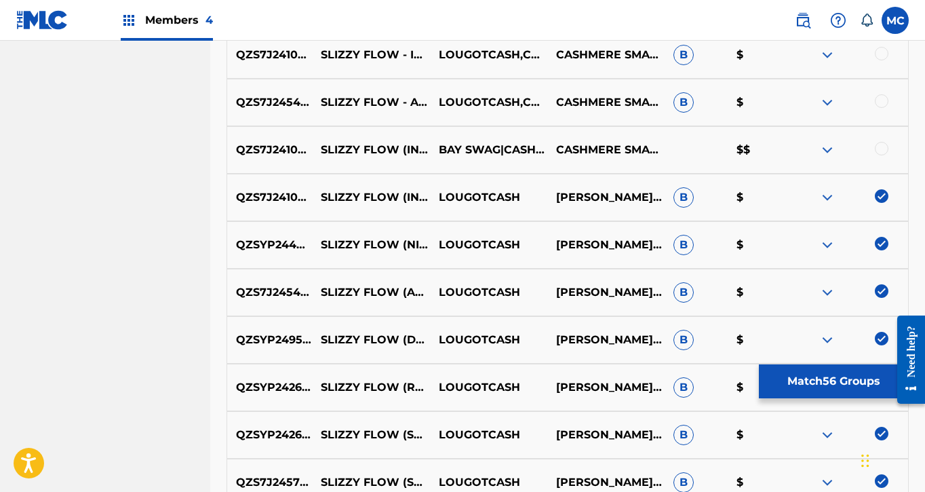
click at [881, 146] on div at bounding box center [882, 149] width 14 height 14
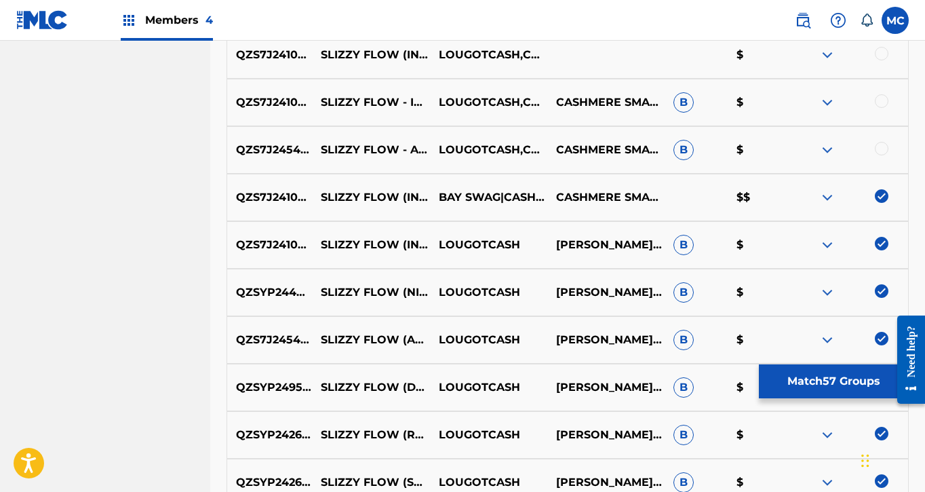
click at [881, 146] on div at bounding box center [882, 149] width 14 height 14
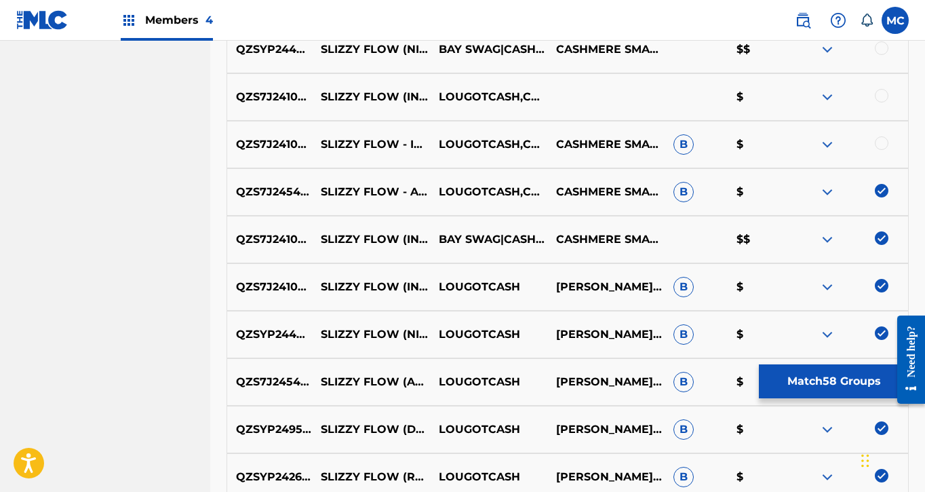
click at [881, 146] on div at bounding box center [882, 143] width 14 height 14
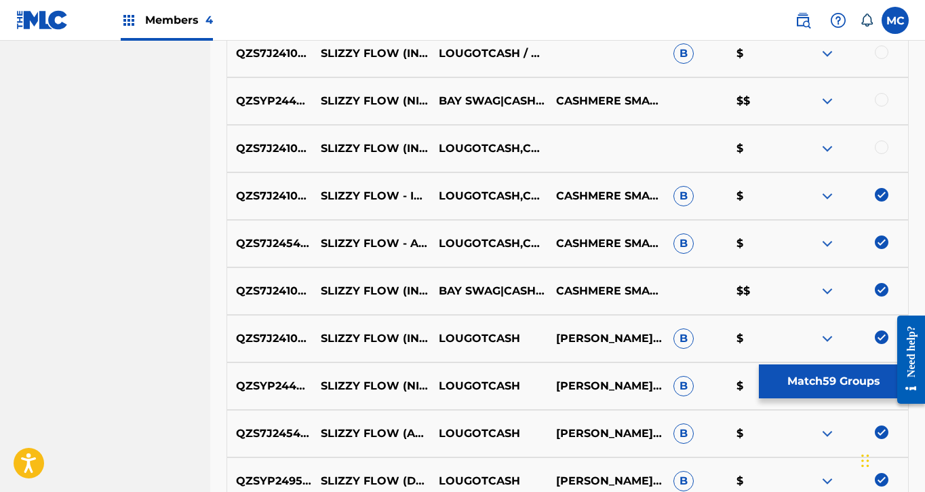
click at [881, 146] on div at bounding box center [882, 147] width 14 height 14
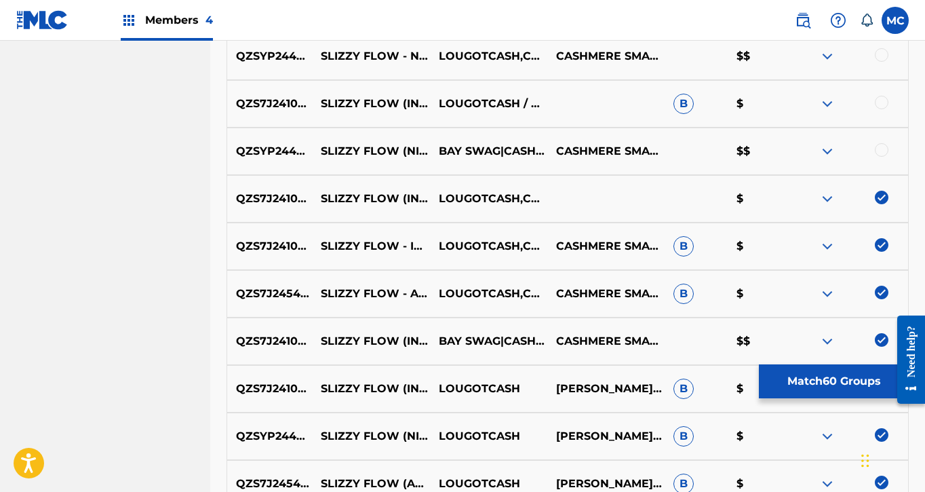
scroll to position [2778, 1]
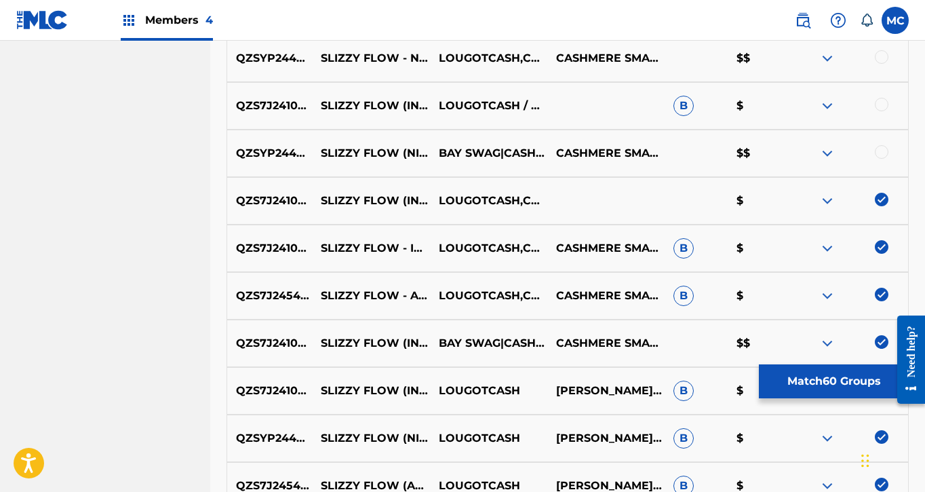
click at [881, 146] on div at bounding box center [882, 152] width 14 height 14
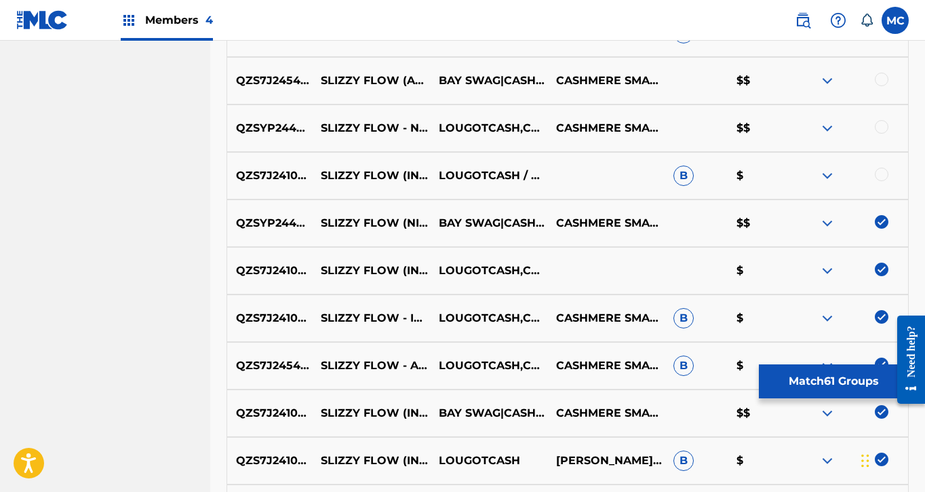
scroll to position [2727, 0]
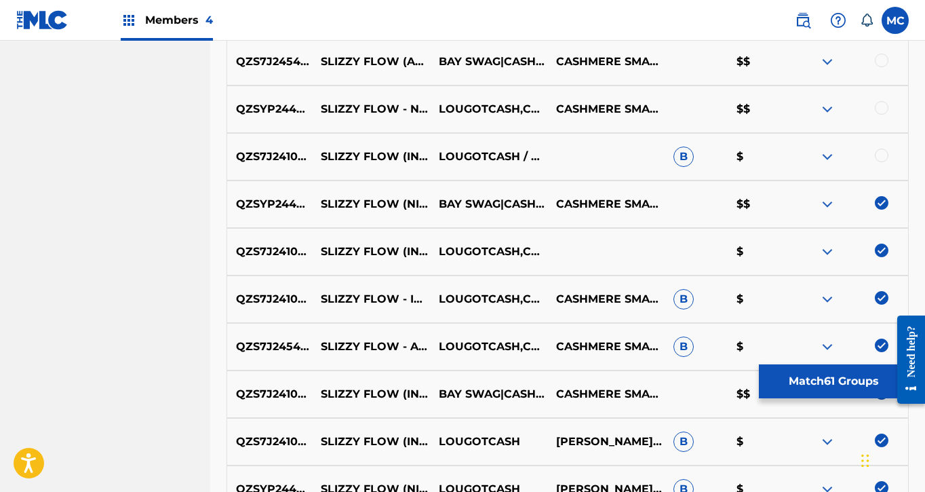
click at [881, 161] on div at bounding box center [882, 156] width 14 height 14
click at [883, 112] on div at bounding box center [882, 108] width 14 height 14
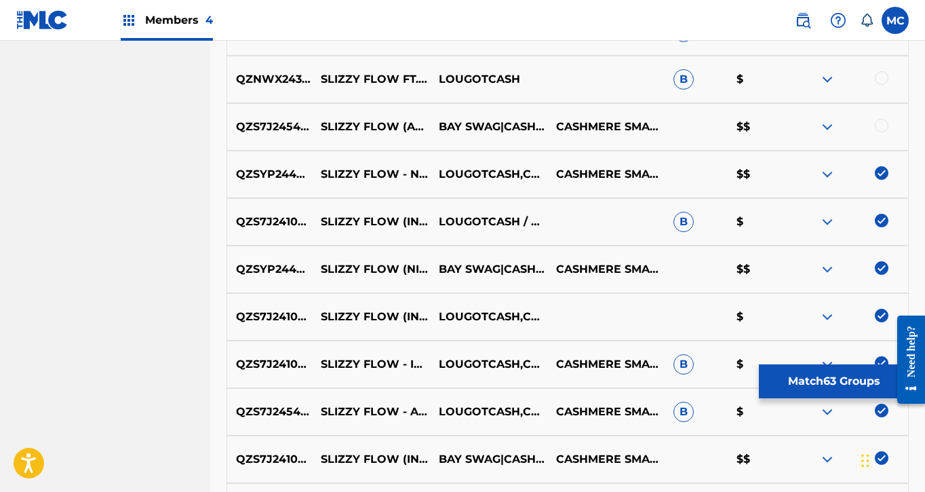
scroll to position [2616, 0]
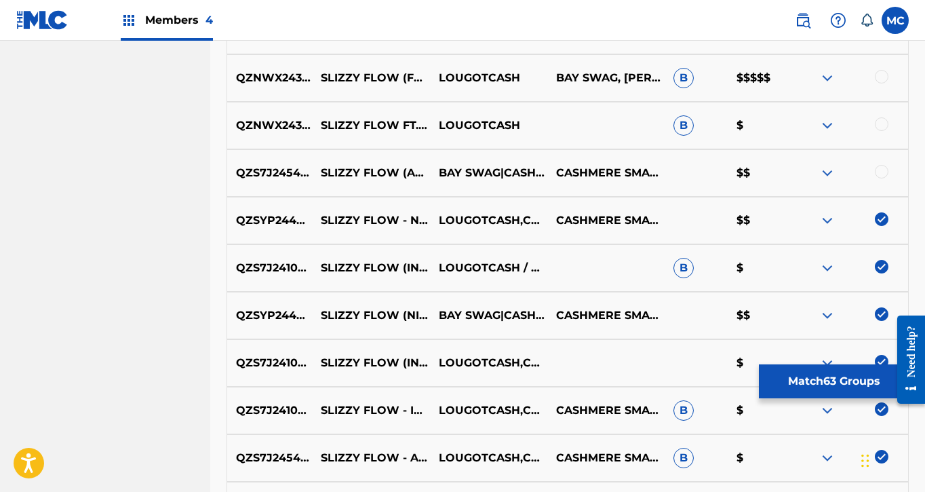
click at [884, 173] on div at bounding box center [882, 172] width 14 height 14
click at [881, 127] on div at bounding box center [882, 124] width 14 height 14
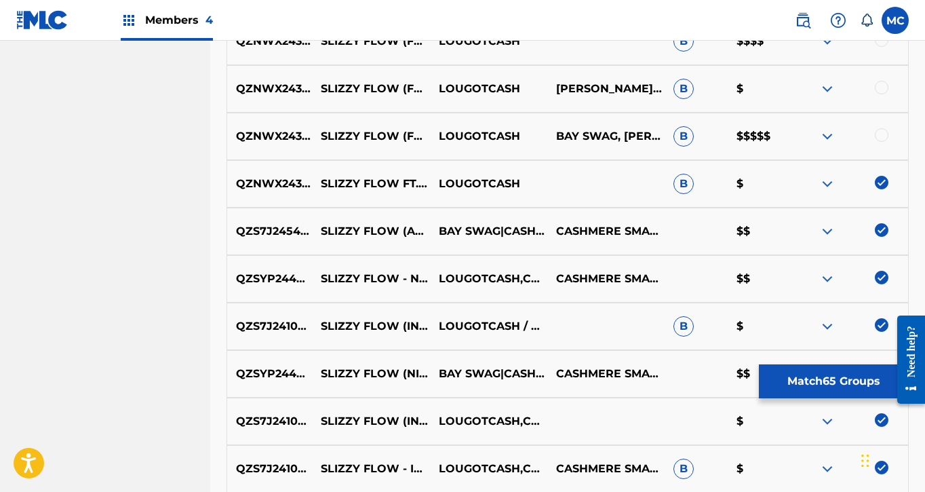
scroll to position [2540, 0]
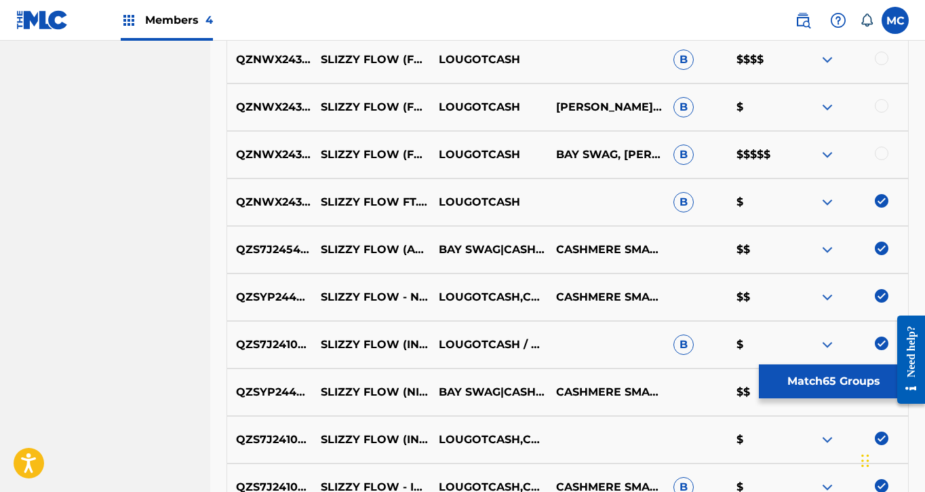
click at [881, 156] on div at bounding box center [882, 154] width 14 height 14
click at [879, 104] on div at bounding box center [882, 106] width 14 height 14
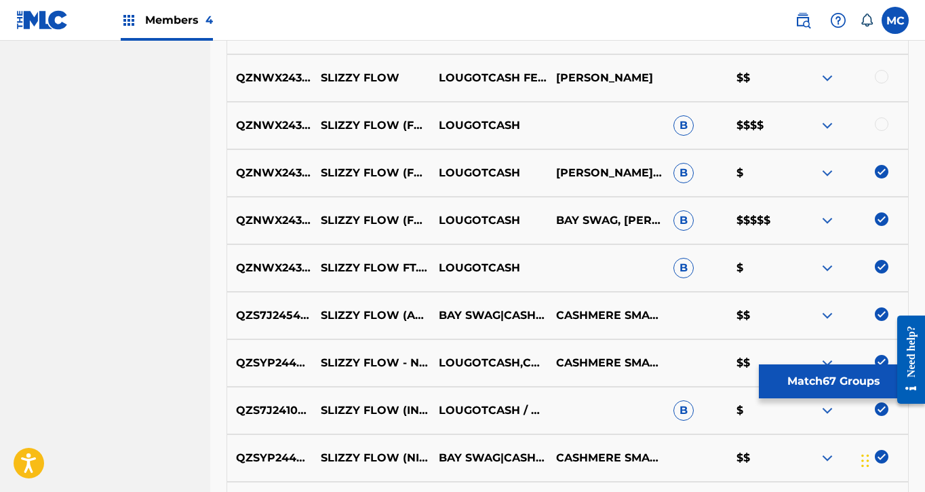
scroll to position [2449, 0]
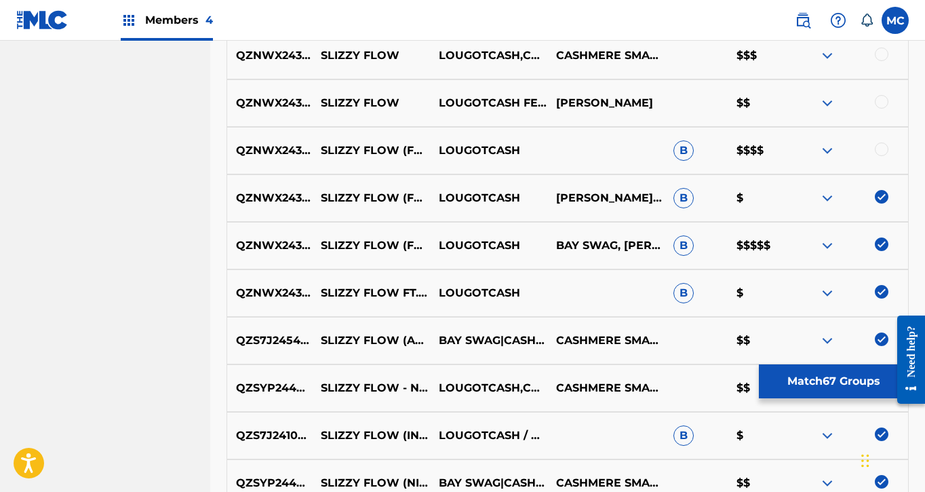
click at [879, 146] on div at bounding box center [882, 149] width 14 height 14
click at [879, 108] on div at bounding box center [882, 102] width 14 height 14
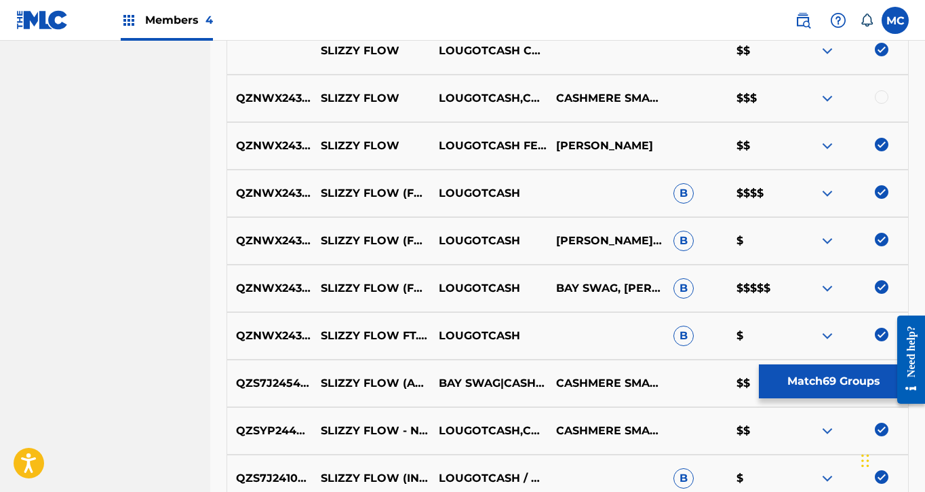
click at [880, 93] on div at bounding box center [882, 97] width 14 height 14
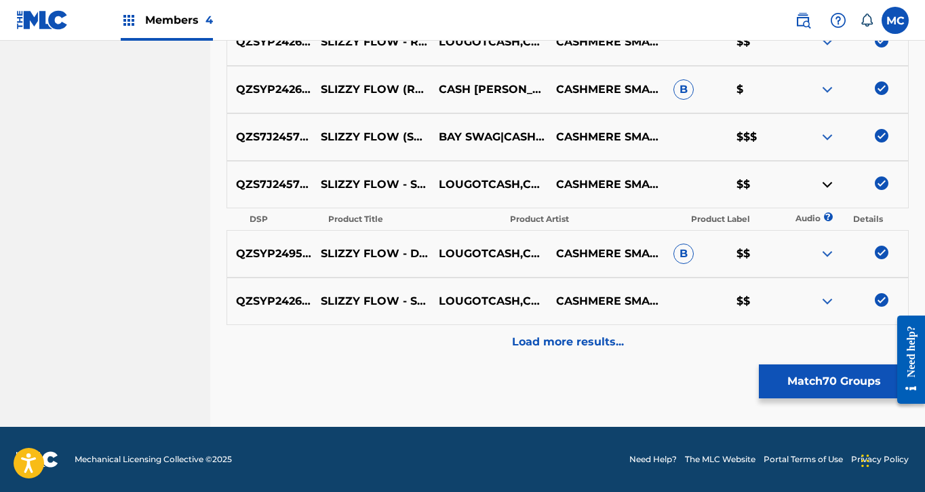
scroll to position [3602, 0]
click at [588, 345] on p "Load more results..." at bounding box center [568, 342] width 112 height 16
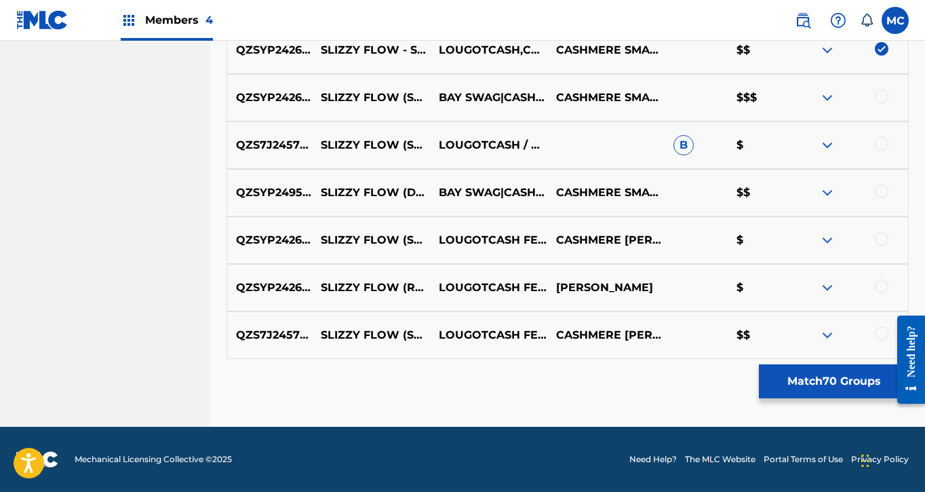
scroll to position [3831, 0]
click at [830, 286] on img at bounding box center [828, 288] width 16 height 16
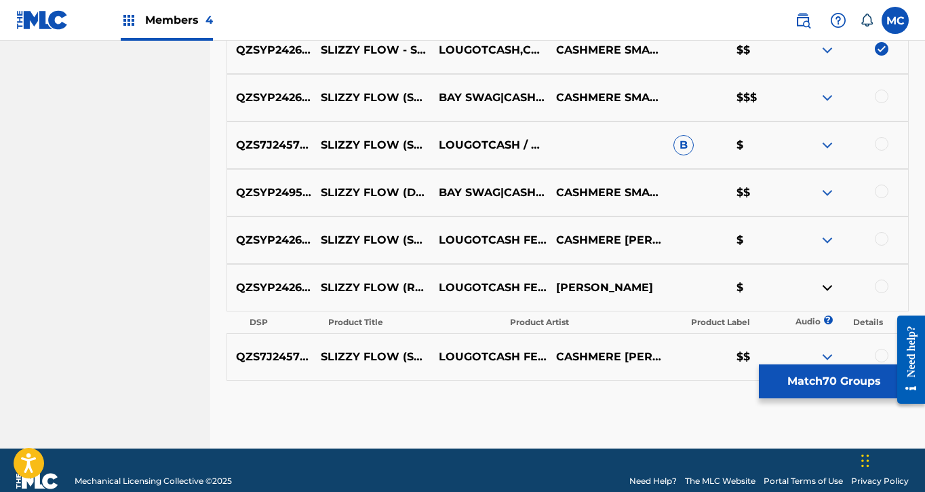
click at [874, 351] on div at bounding box center [849, 357] width 117 height 16
click at [881, 344] on div "QZS7J2457838 SLIZZY FLOW (SPED UP) LOUGOTCASH FEAT. CASH [PERSON_NAME] FEAT. BA…" at bounding box center [568, 356] width 683 height 47
click at [881, 356] on div at bounding box center [882, 356] width 14 height 14
click at [884, 284] on div at bounding box center [882, 287] width 14 height 14
click at [884, 245] on div at bounding box center [882, 239] width 14 height 14
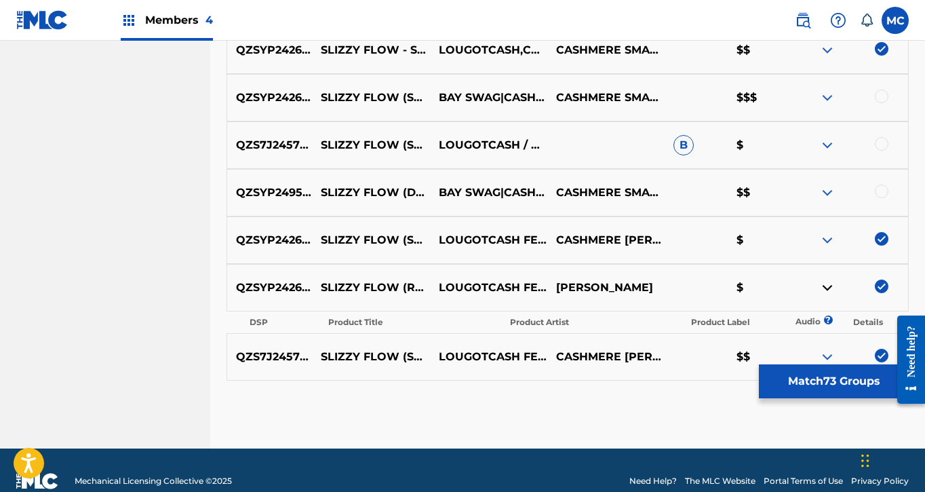
click at [881, 193] on div at bounding box center [882, 192] width 14 height 14
click at [883, 151] on div at bounding box center [849, 145] width 117 height 16
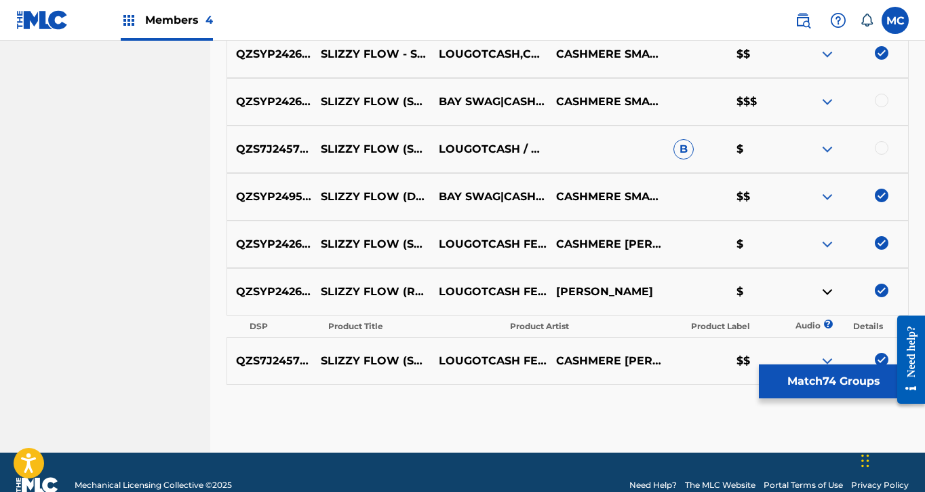
click at [879, 145] on div at bounding box center [882, 148] width 14 height 14
click at [882, 96] on div at bounding box center [882, 101] width 14 height 14
click at [811, 383] on button "Match 76 Groups" at bounding box center [834, 381] width 150 height 34
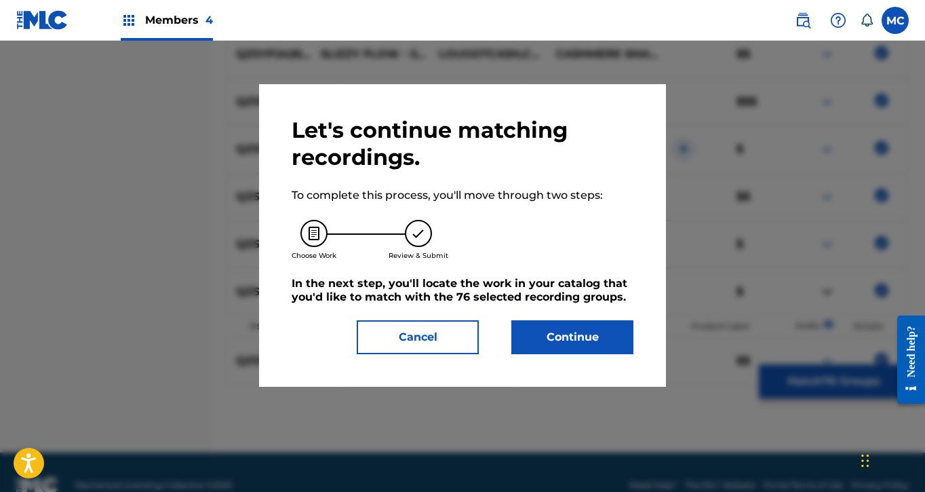
click at [539, 335] on button "Continue" at bounding box center [573, 337] width 122 height 34
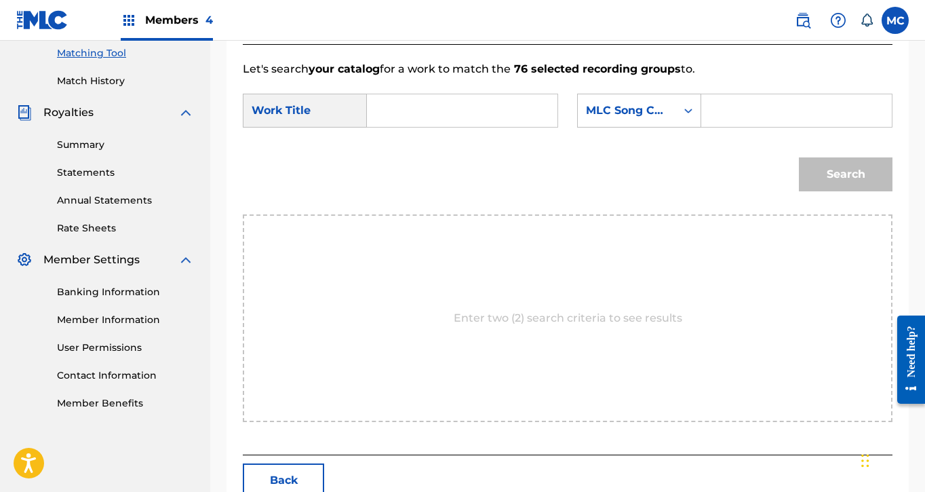
click at [473, 115] on input "Search Form" at bounding box center [463, 110] width 168 height 33
drag, startPoint x: 409, startPoint y: 134, endPoint x: 451, endPoint y: 185, distance: 65.5
click at [451, 185] on div "Search" at bounding box center [568, 179] width 650 height 71
click at [430, 122] on input "slimy" at bounding box center [463, 110] width 168 height 33
type input "slizy"
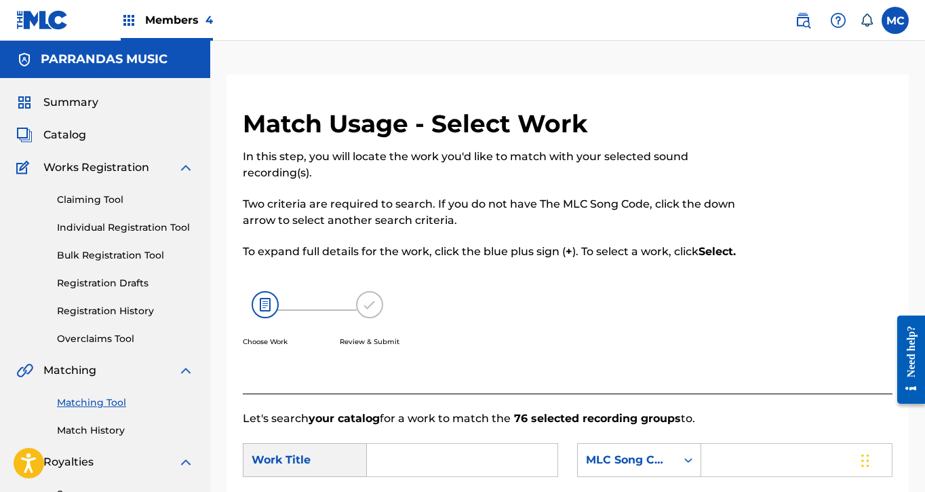
scroll to position [0, 0]
click at [60, 104] on span "Summary" at bounding box center [70, 102] width 55 height 16
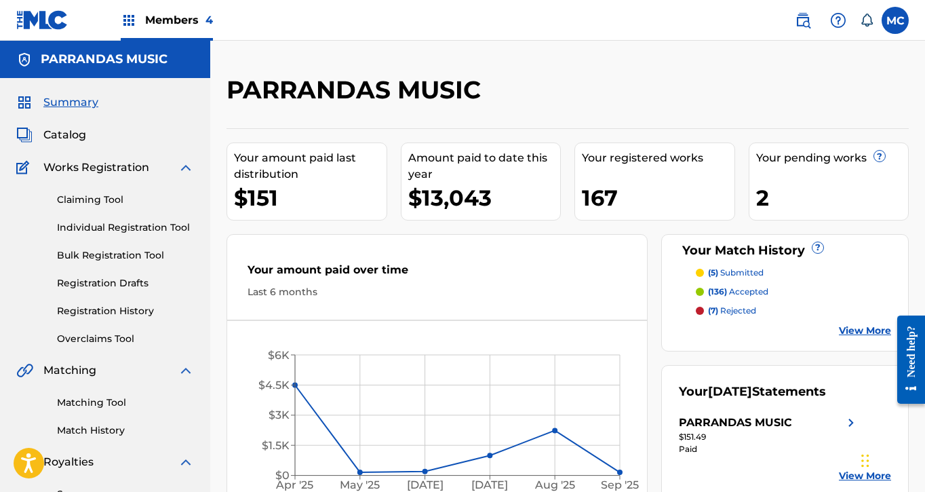
click at [73, 140] on span "Catalog" at bounding box center [64, 135] width 43 height 16
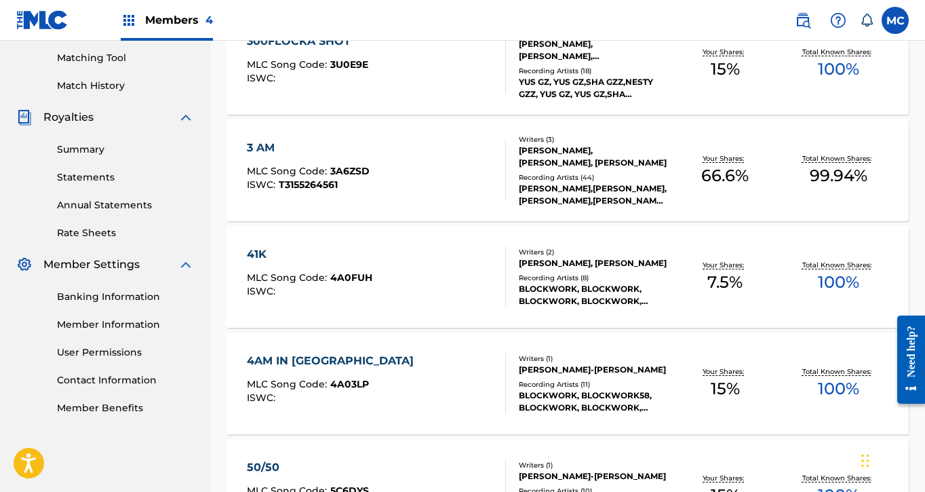
scroll to position [199, 0]
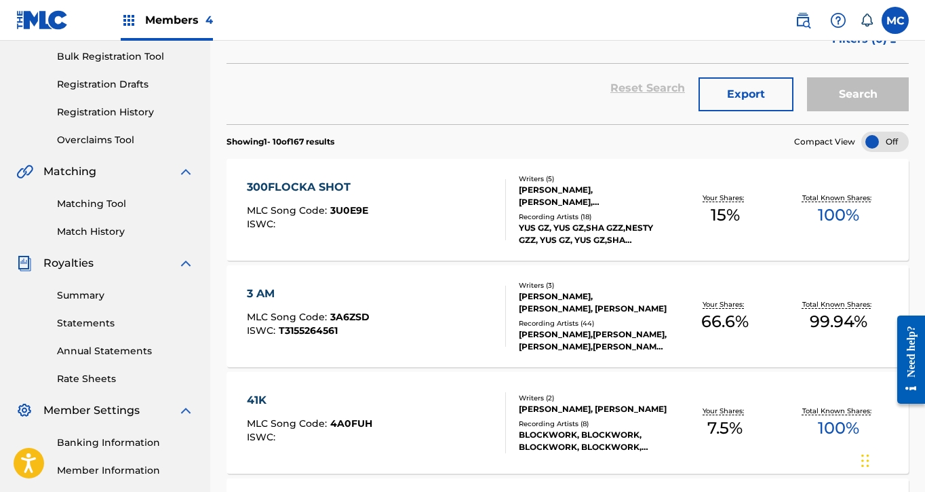
click at [342, 190] on div "300FLOCKA SHOT" at bounding box center [307, 187] width 121 height 16
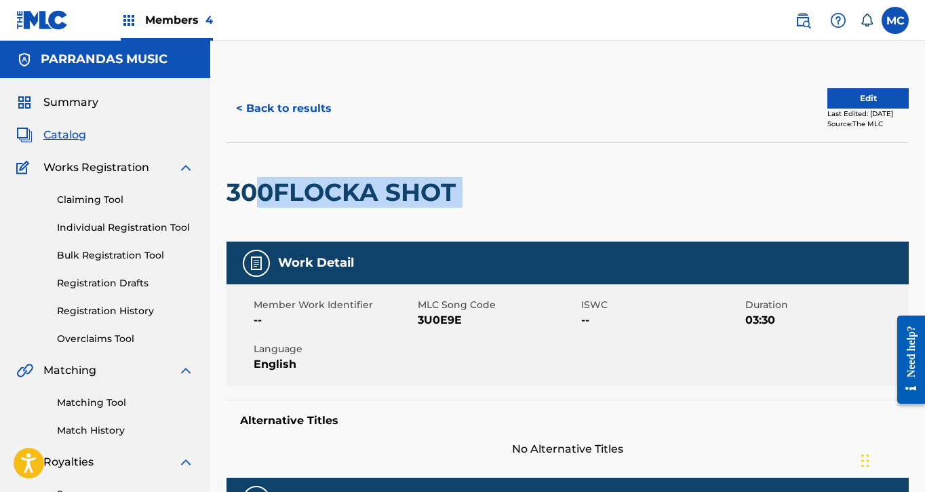
drag, startPoint x: 477, startPoint y: 204, endPoint x: 249, endPoint y: 198, distance: 228.0
click at [250, 200] on div "300FLOCKA SHOT" at bounding box center [568, 191] width 683 height 99
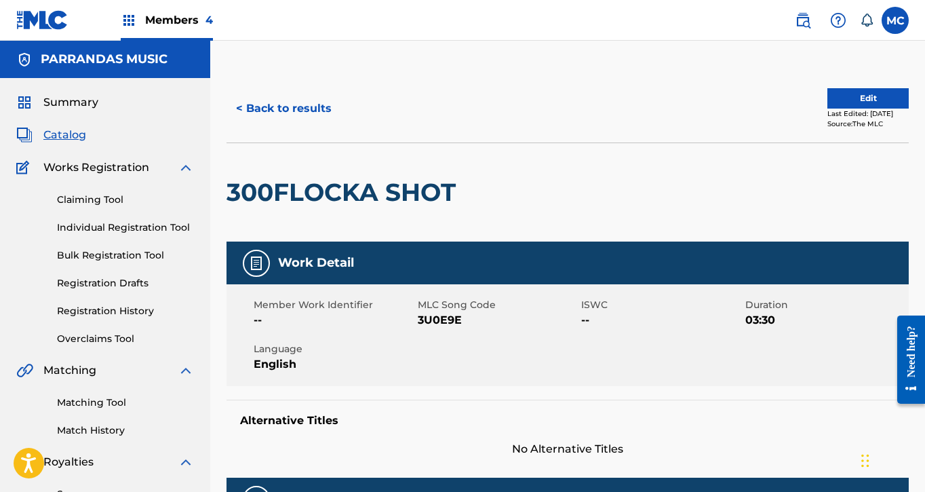
click at [249, 198] on h2 "300FLOCKA SHOT" at bounding box center [345, 192] width 236 height 31
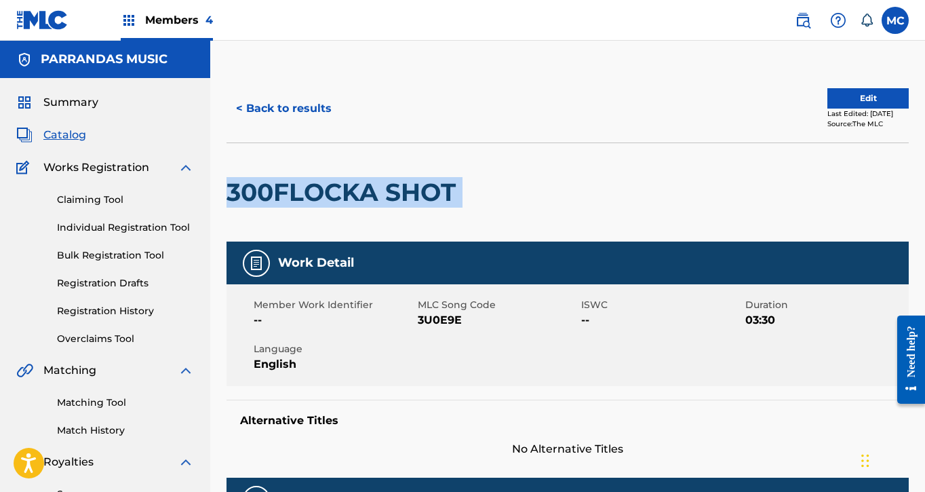
drag, startPoint x: 229, startPoint y: 191, endPoint x: 463, endPoint y: 188, distance: 234.8
click at [463, 188] on div "300FLOCKA SHOT" at bounding box center [568, 191] width 683 height 99
click at [463, 188] on div at bounding box center [541, 192] width 157 height 98
drag, startPoint x: 462, startPoint y: 188, endPoint x: 231, endPoint y: 185, distance: 231.4
click at [231, 185] on h2 "300FLOCKA SHOT" at bounding box center [345, 192] width 236 height 31
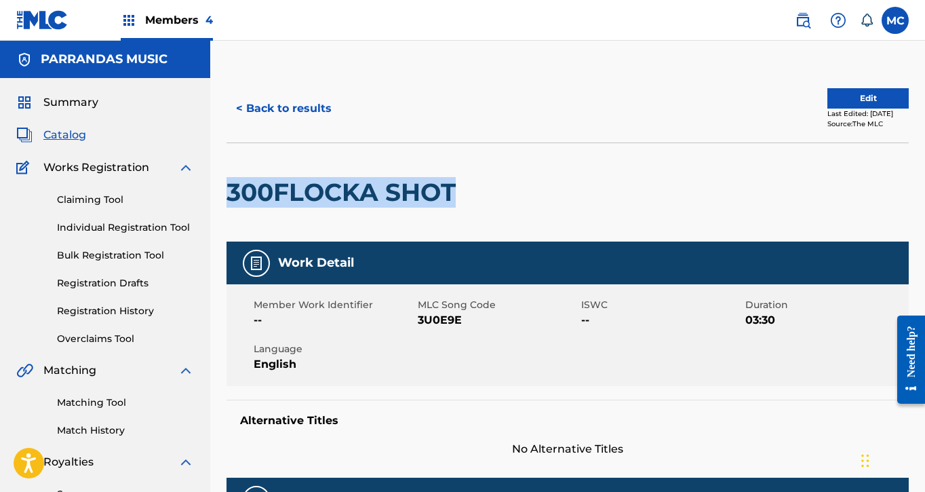
copy h2 "300FLOCKA SHOT"
click at [94, 402] on link "Matching Tool" at bounding box center [125, 403] width 137 height 14
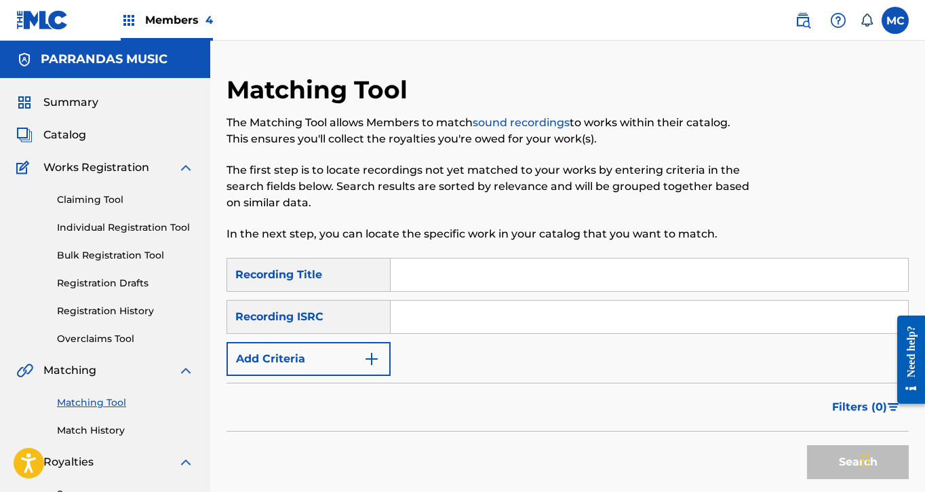
click at [463, 274] on input "Search Form" at bounding box center [650, 275] width 518 height 33
paste input "300FLOCKA SHOT"
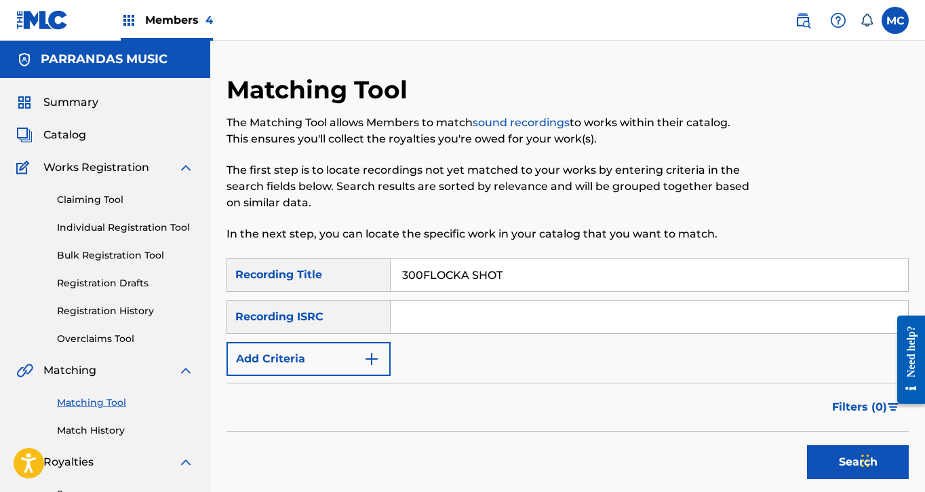
type input "300FLOCKA SHOT"
click at [858, 462] on button "Search" at bounding box center [858, 462] width 102 height 34
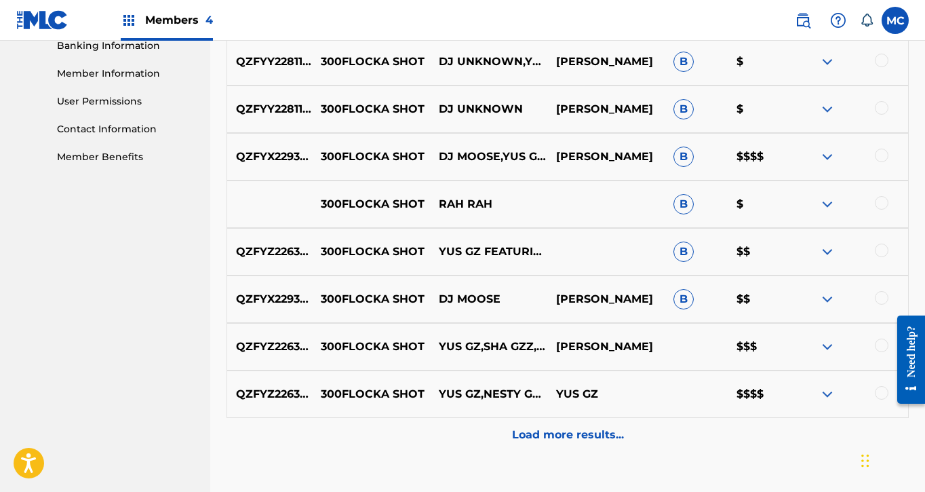
scroll to position [598, 0]
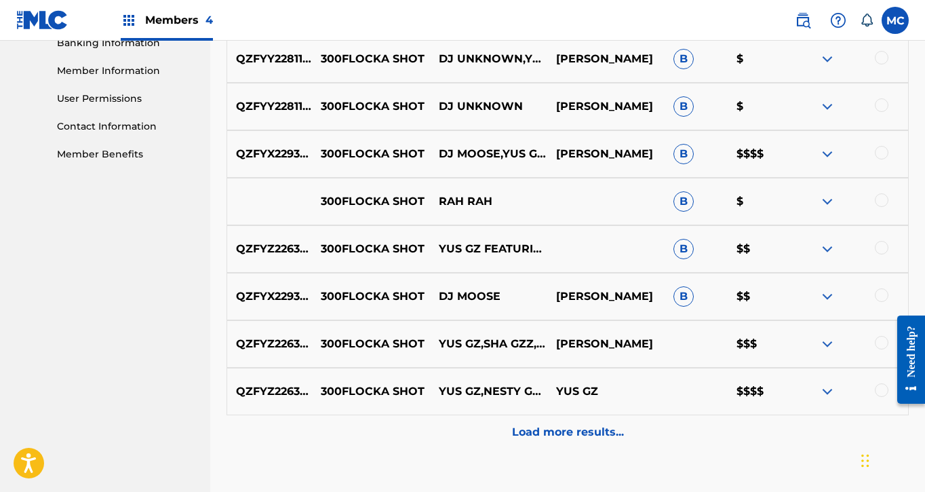
click at [826, 298] on img at bounding box center [828, 296] width 16 height 16
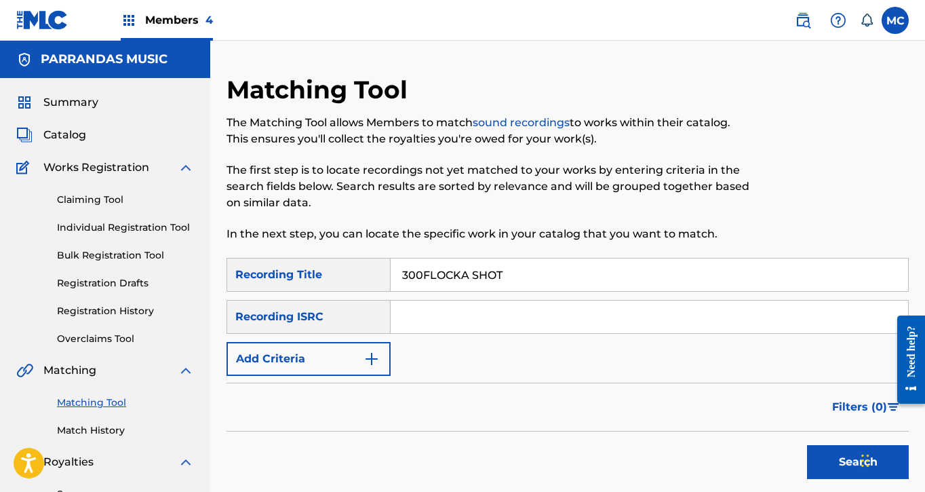
scroll to position [35, 0]
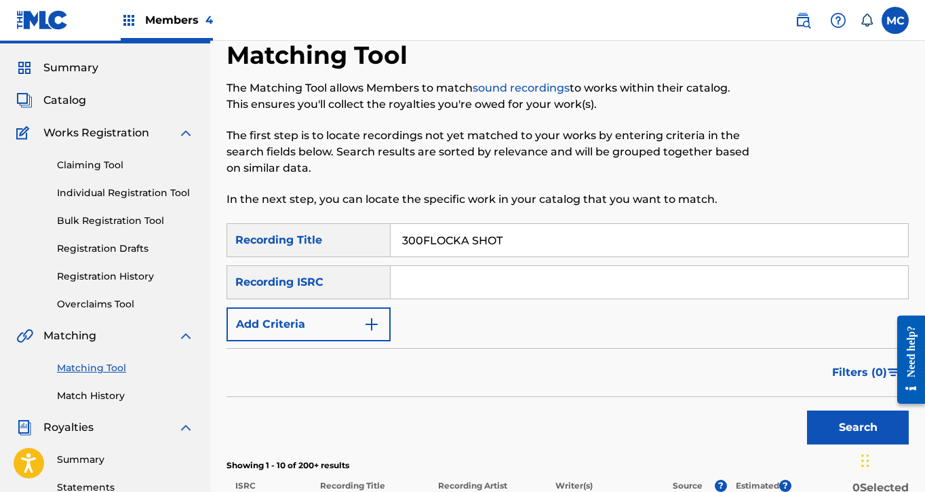
click at [102, 401] on link "Match History" at bounding box center [125, 396] width 137 height 14
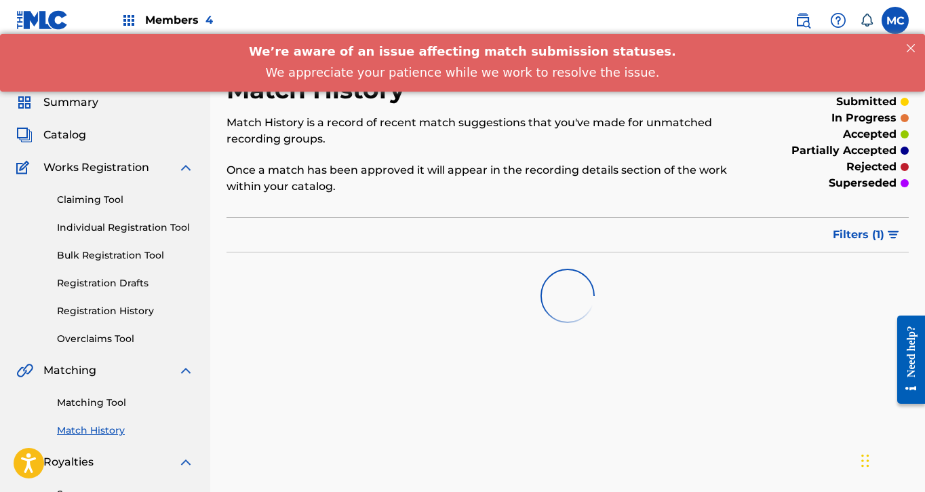
click at [69, 126] on div "Summary Catalog Works Registration Claiming Tool Individual Registration Tool B…" at bounding box center [105, 427] width 210 height 698
click at [69, 141] on span "Catalog" at bounding box center [64, 135] width 43 height 16
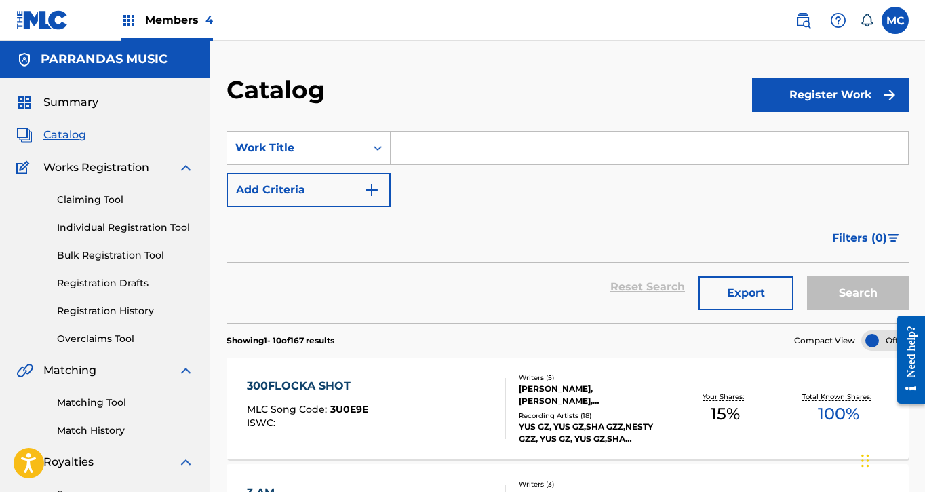
click at [60, 98] on span "Summary" at bounding box center [70, 102] width 55 height 16
